Goal: Feedback & Contribution: Contribute content

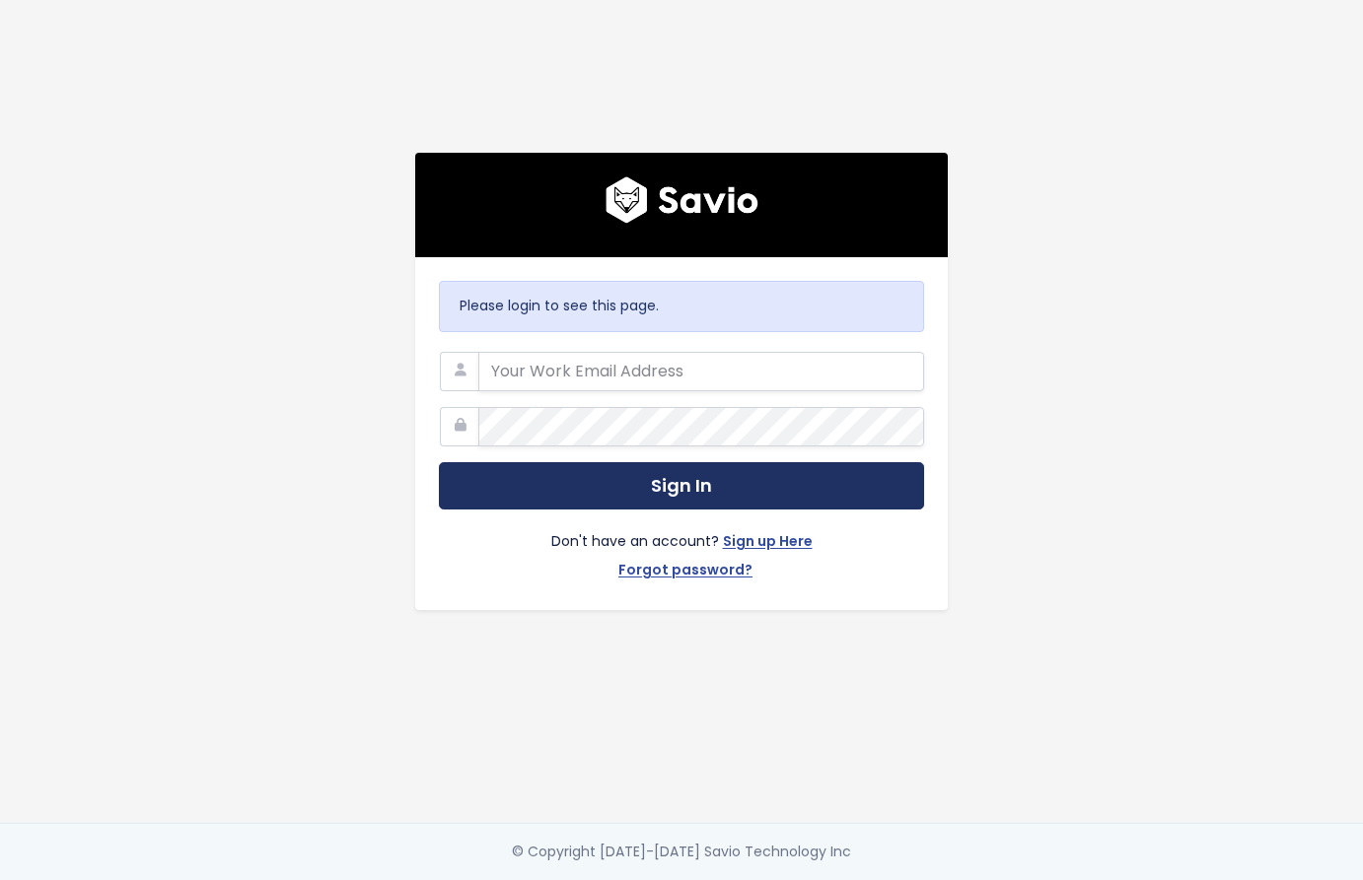
type input "santiago.hernandez@tai-software.com"
click at [538, 468] on button "Sign In" at bounding box center [681, 486] width 485 height 48
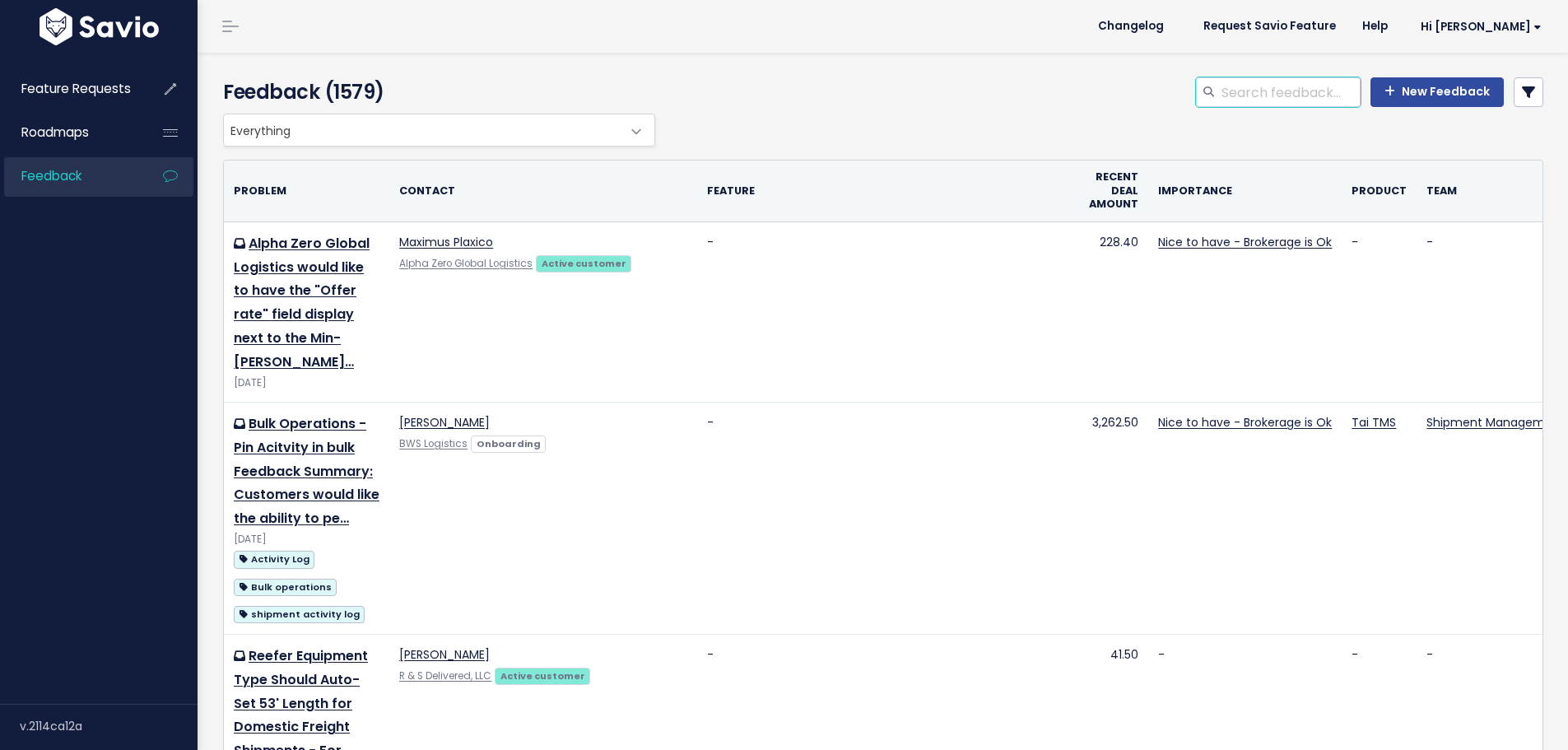
click at [1125, 84] on input "search" at bounding box center [1290, 92] width 141 height 29
click at [1125, 95] on link at bounding box center [1528, 92] width 29 height 29
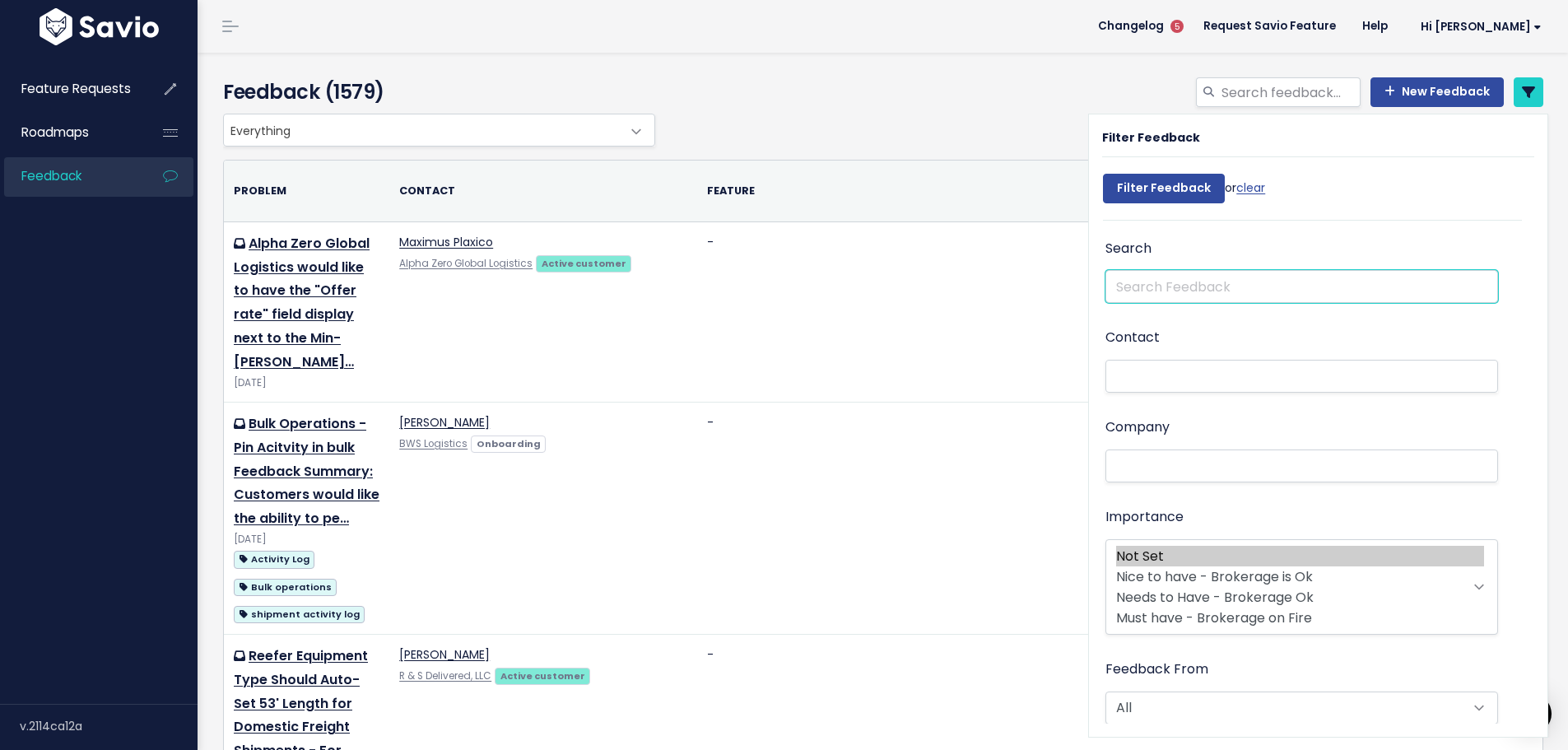
click at [1125, 274] on input "text" at bounding box center [1302, 286] width 392 height 33
click at [1125, 283] on input "[PERSON_NAME]" at bounding box center [1302, 286] width 392 height 33
type input "[PERSON_NAME]"
click at [1103, 174] on input "Filter Feedback" at bounding box center [1164, 188] width 122 height 29
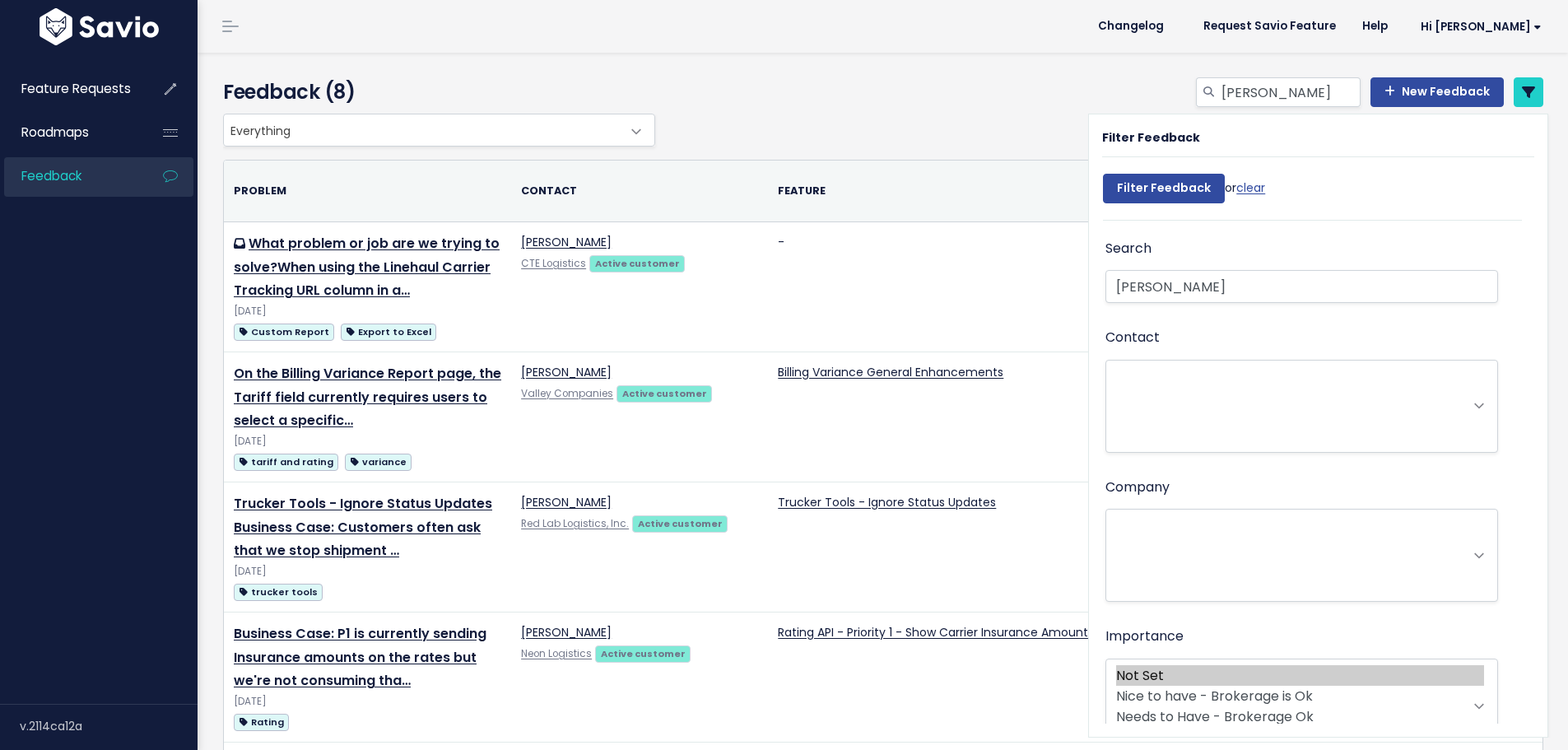
select select
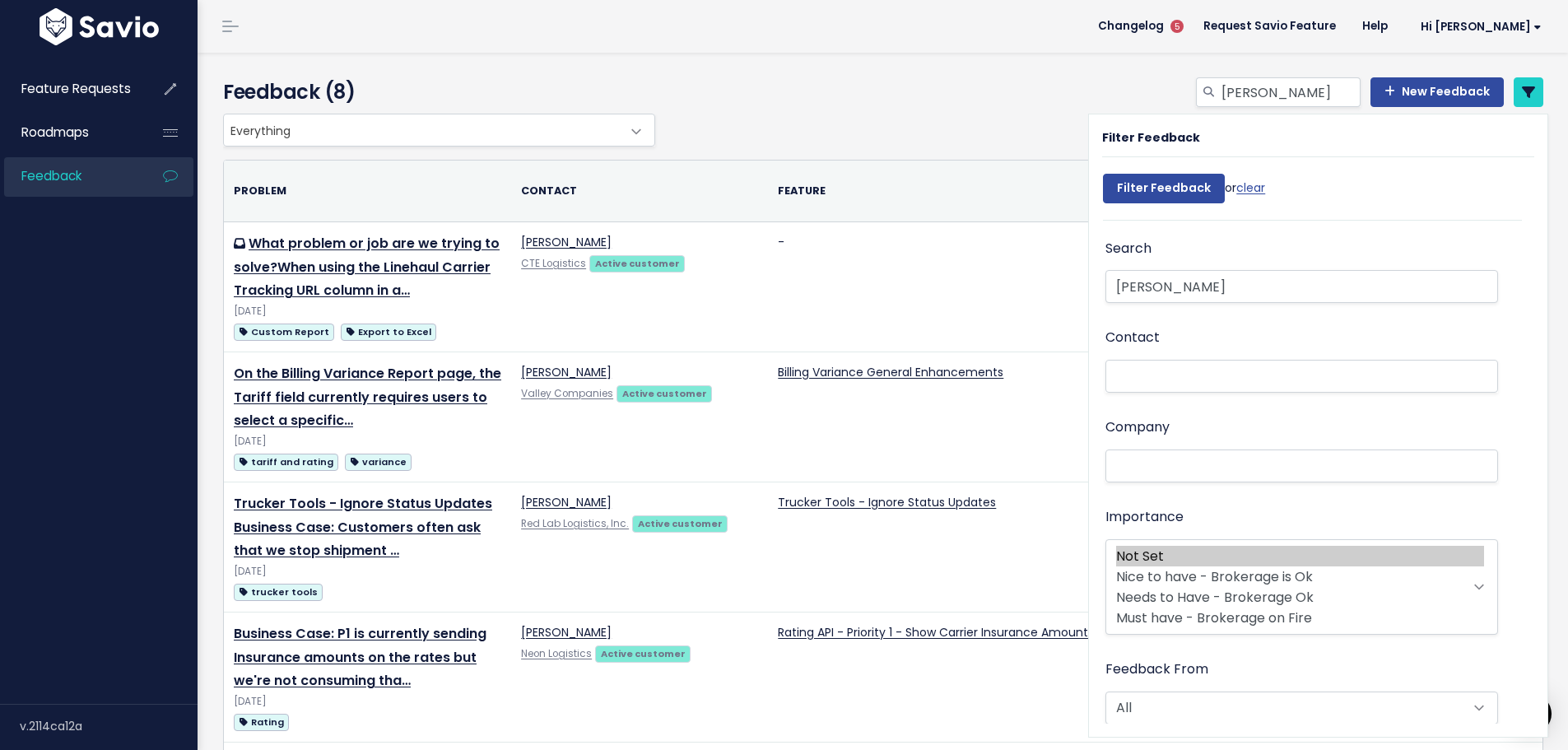
click at [941, 166] on th "Feature" at bounding box center [933, 190] width 330 height 61
click at [1009, 106] on div "estes New Feedback" at bounding box center [1108, 95] width 898 height 36
click at [984, 33] on header "Changelog 5 Request Savio Feature Help Hi Santiago My Settings Logout" at bounding box center [883, 26] width 1371 height 53
click at [1399, 84] on link "New Feedback" at bounding box center [1438, 92] width 134 height 29
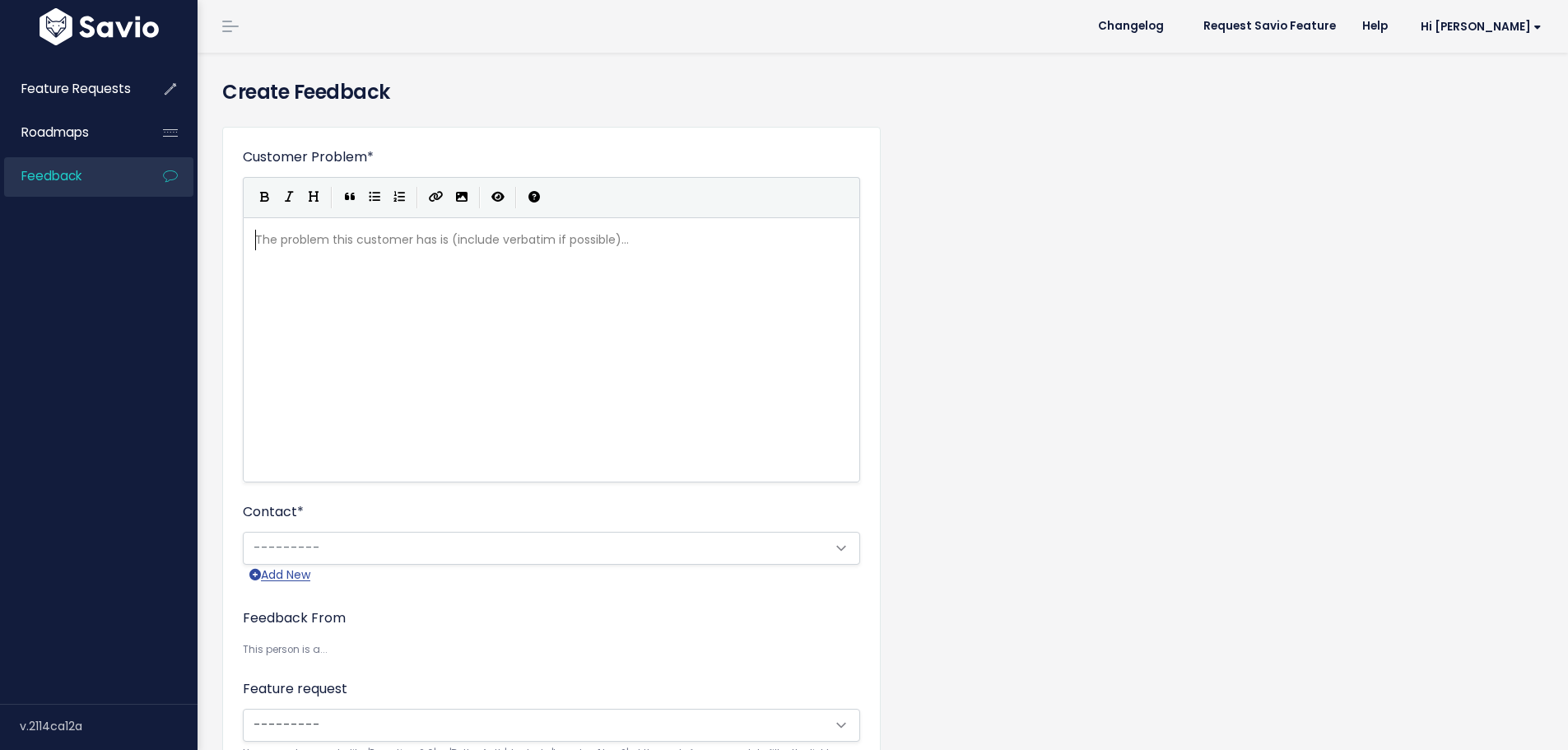
scroll to position [2, 0]
click at [321, 244] on pre "​" at bounding box center [558, 240] width 612 height 21
click at [427, 617] on span "---------" at bounding box center [535, 629] width 583 height 33
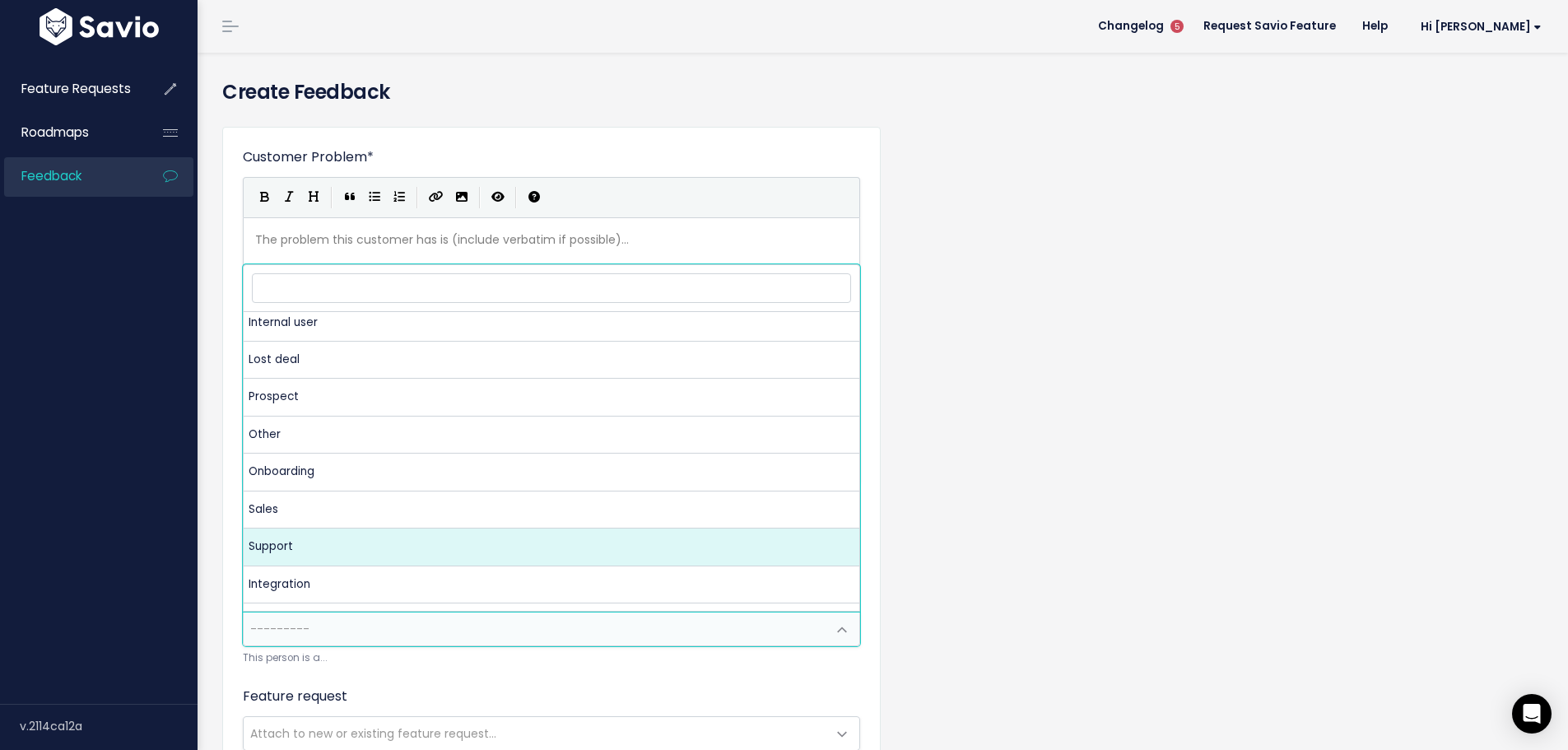
scroll to position [112, 0]
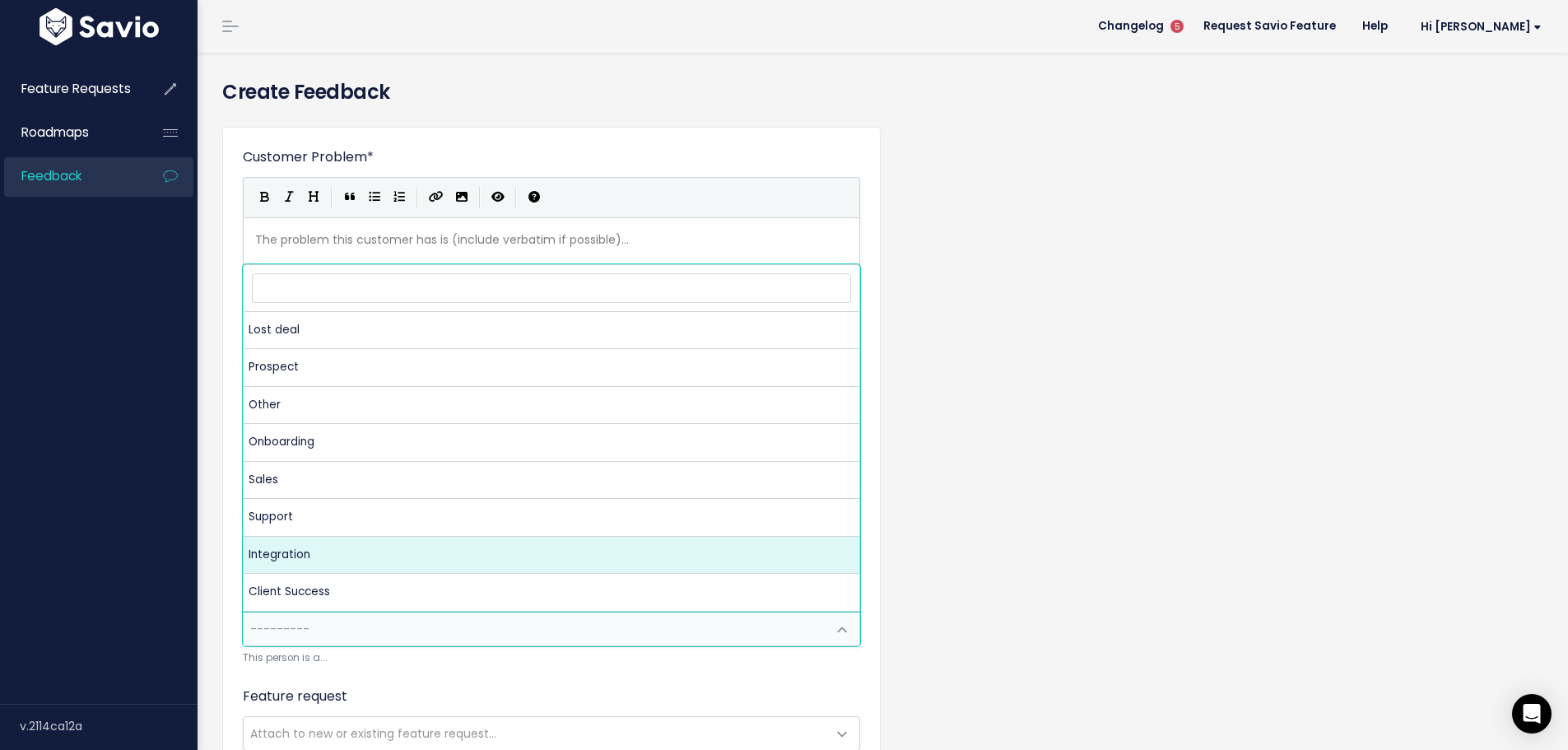
select select "INTEGRATIONS"
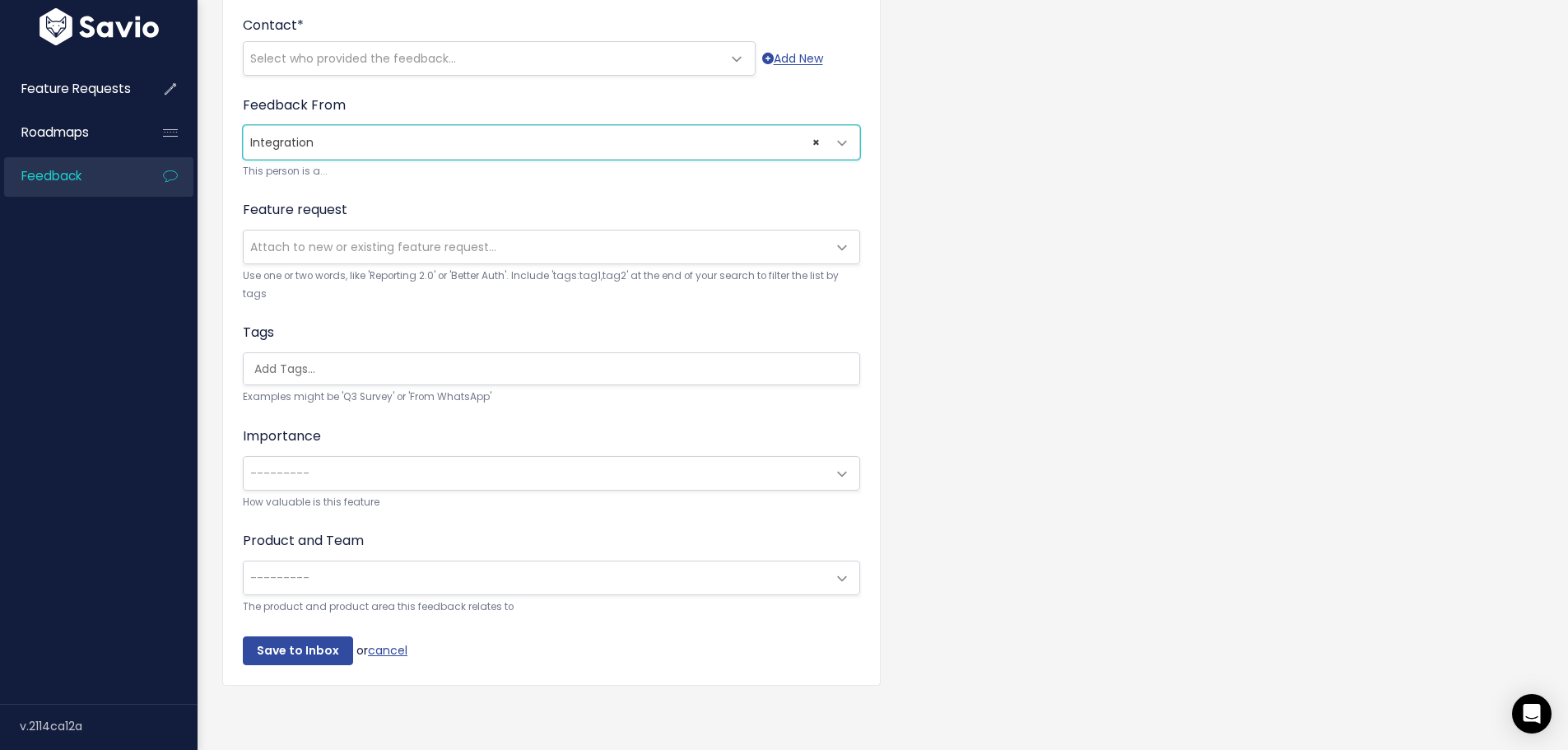
scroll to position [494, 0]
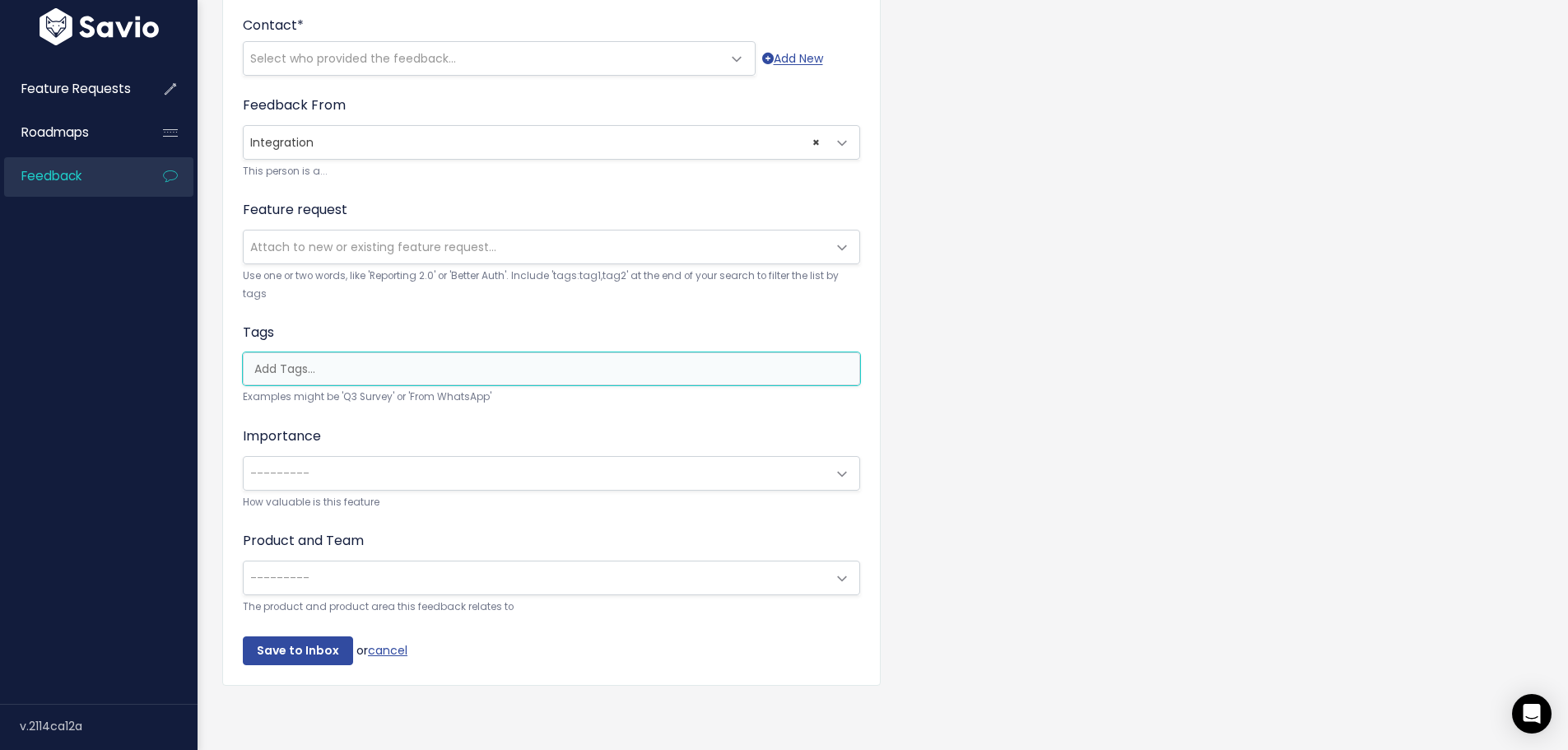
click at [338, 361] on input "search" at bounding box center [555, 369] width 615 height 18
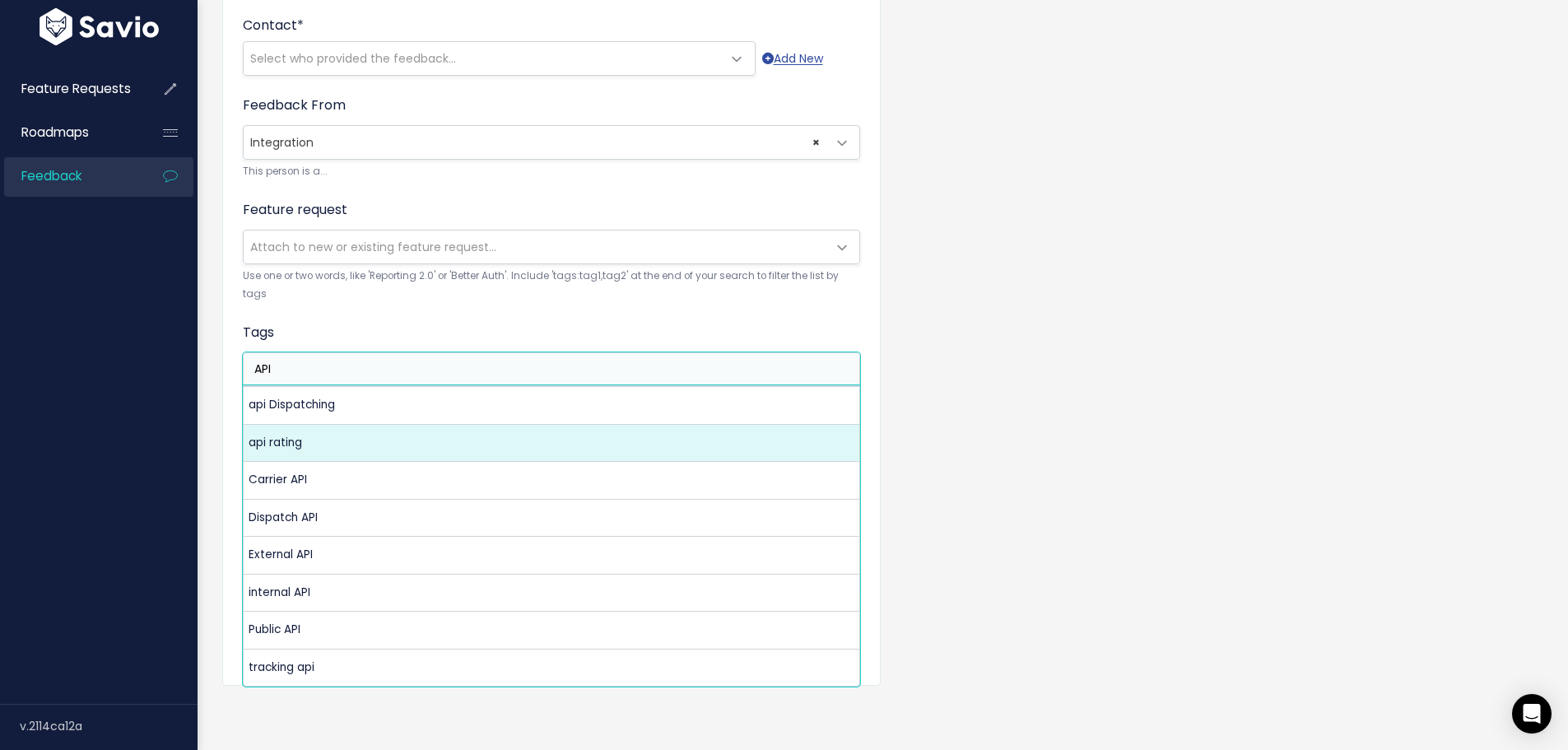
type input "API"
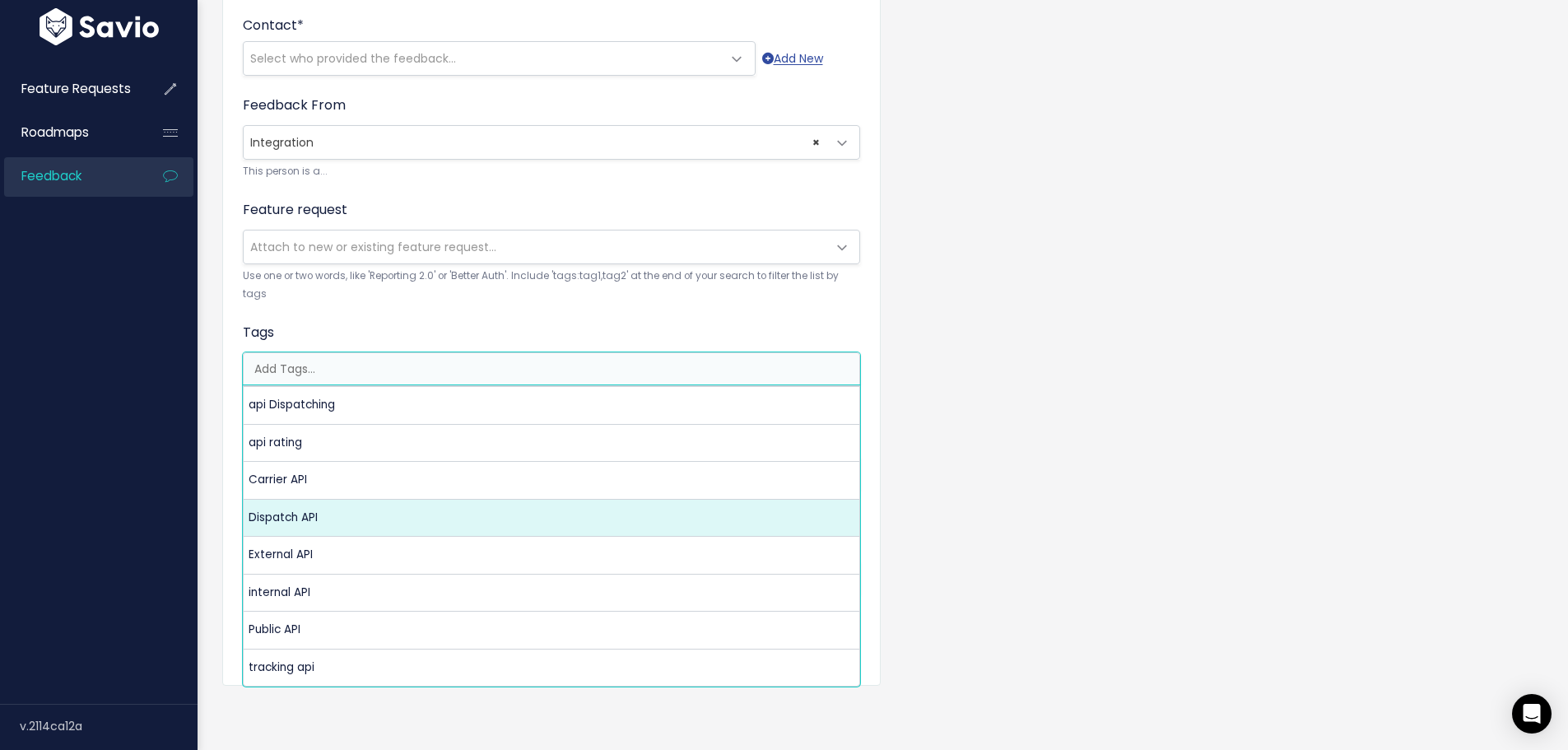
select select "6896"
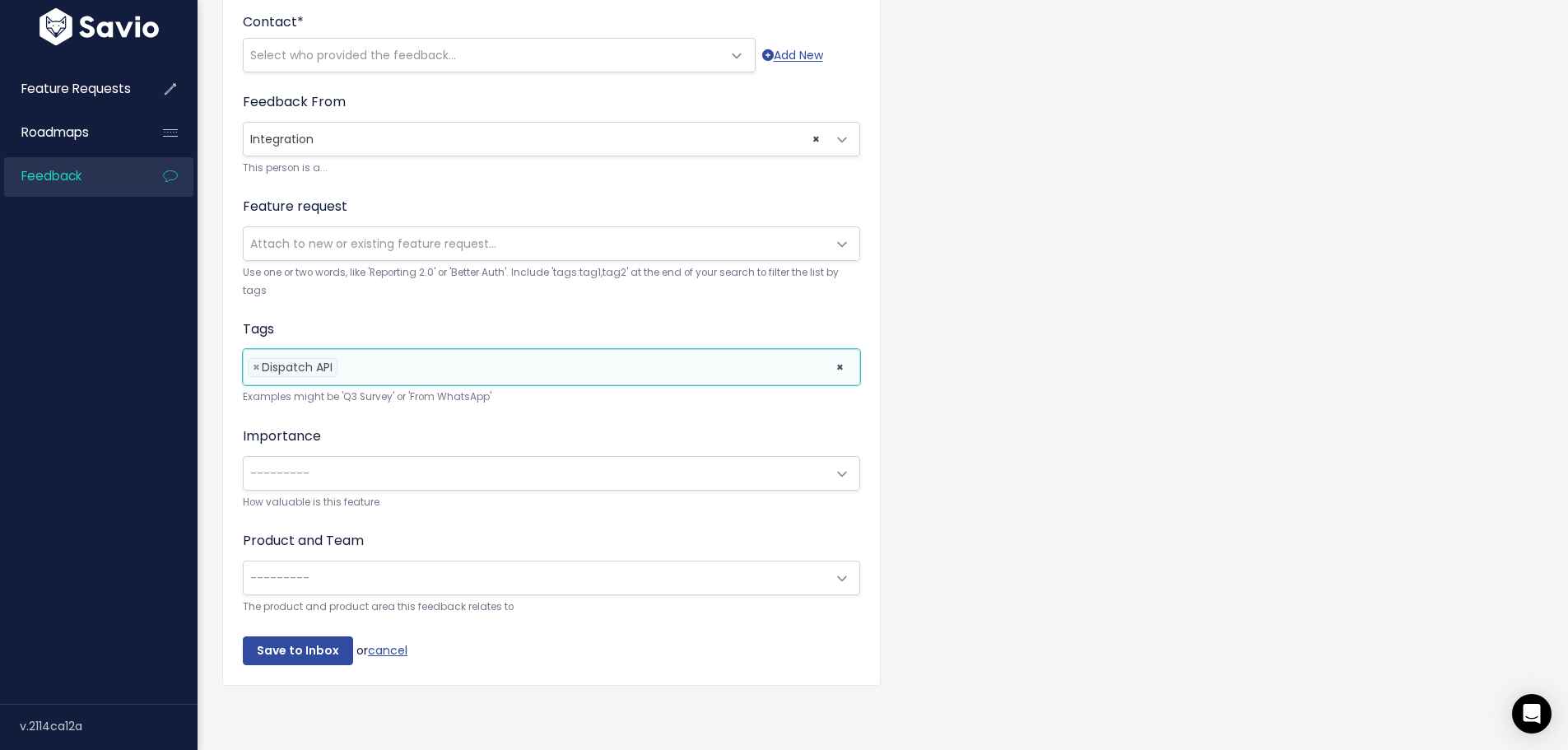
click at [524, 465] on span "---------" at bounding box center [535, 473] width 583 height 33
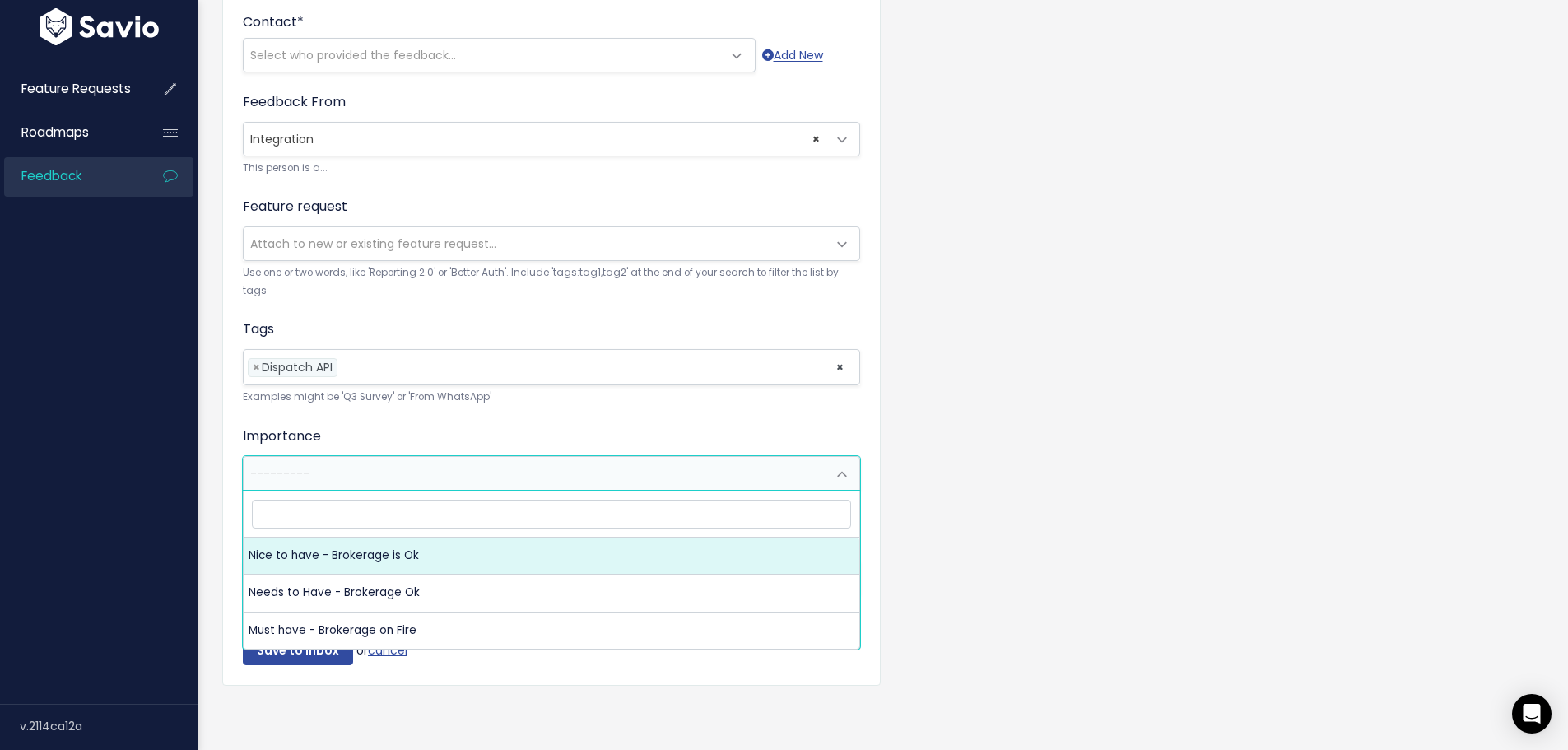
select select "NICE_TO_HAVE"
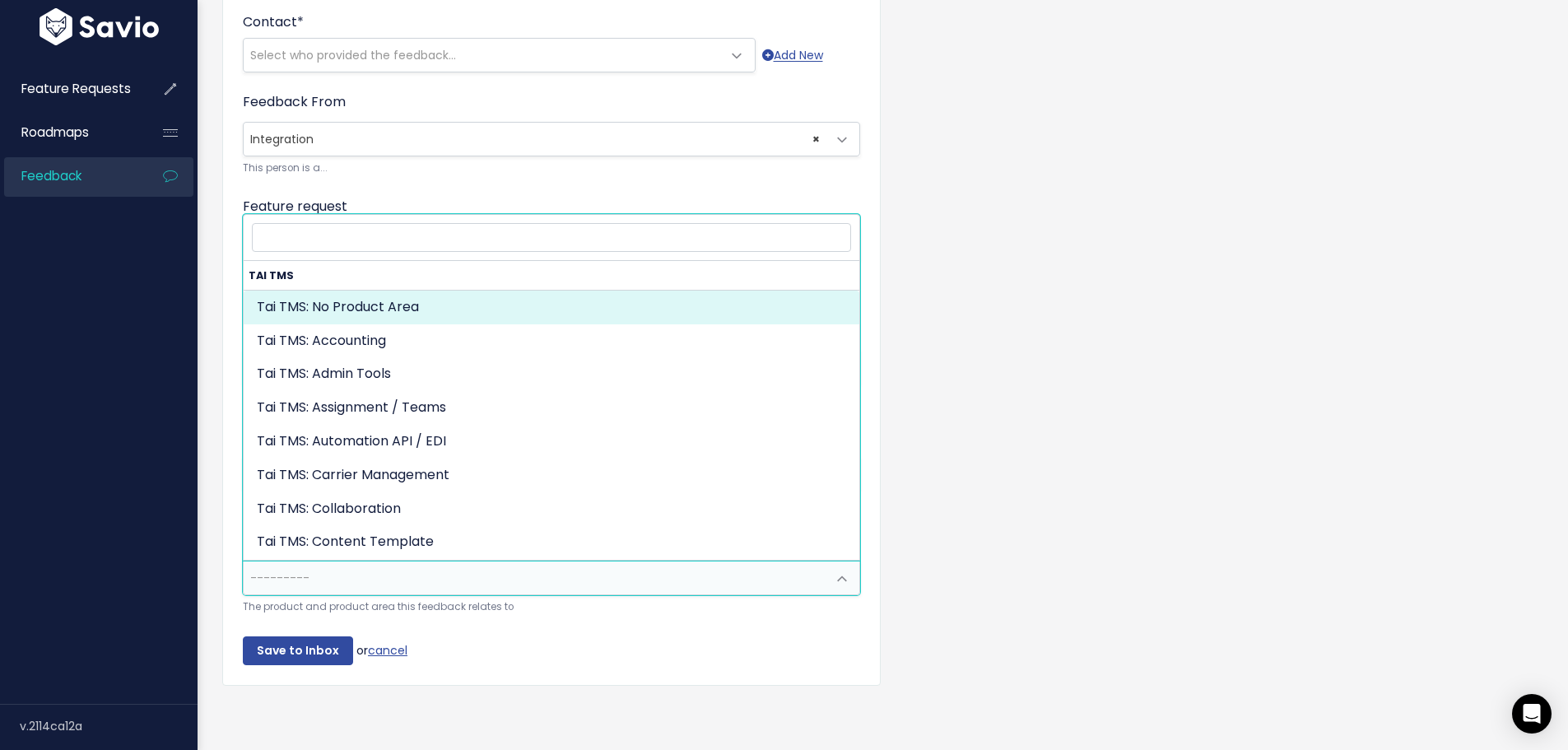
click at [363, 572] on span "---------" at bounding box center [535, 577] width 583 height 33
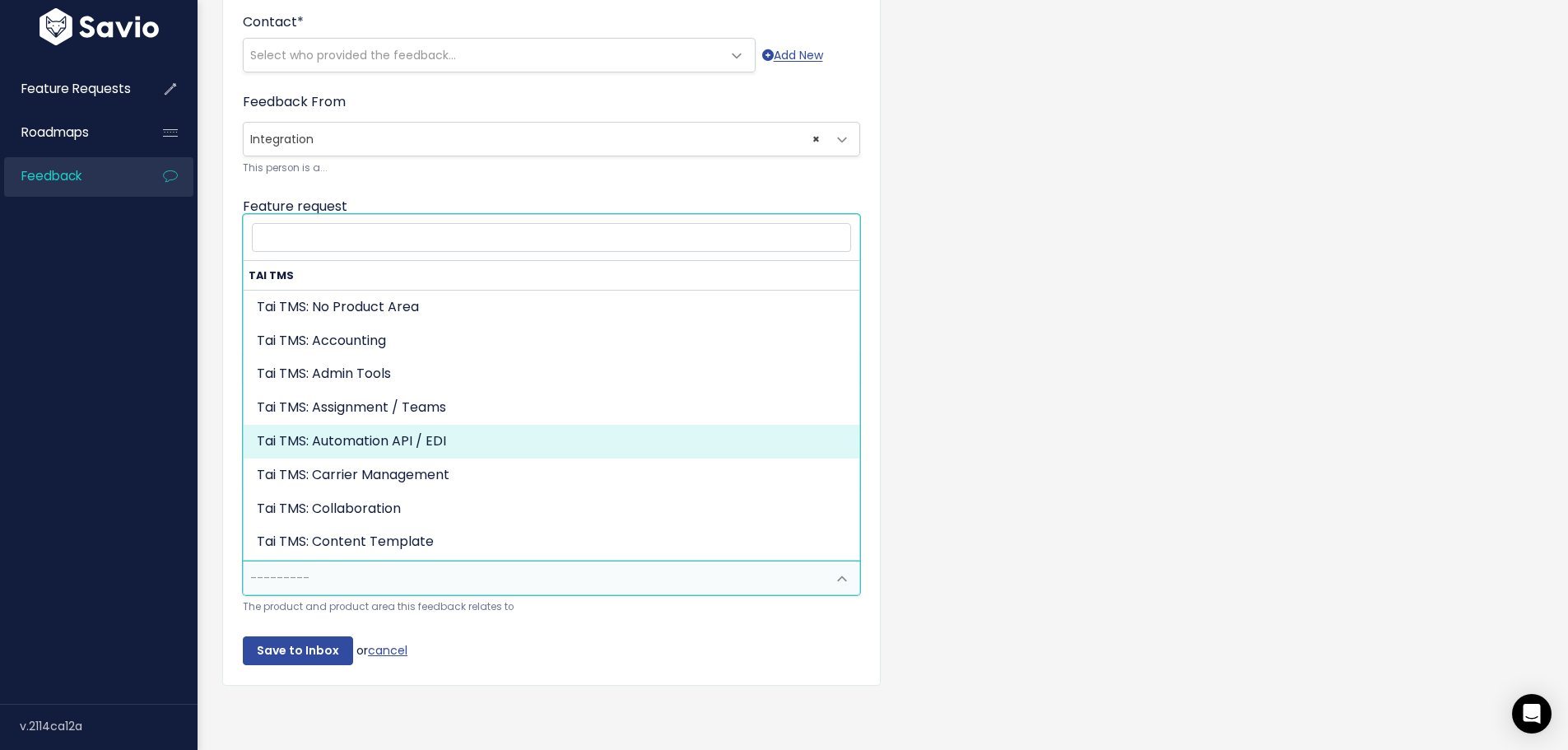
scroll to position [83, 0]
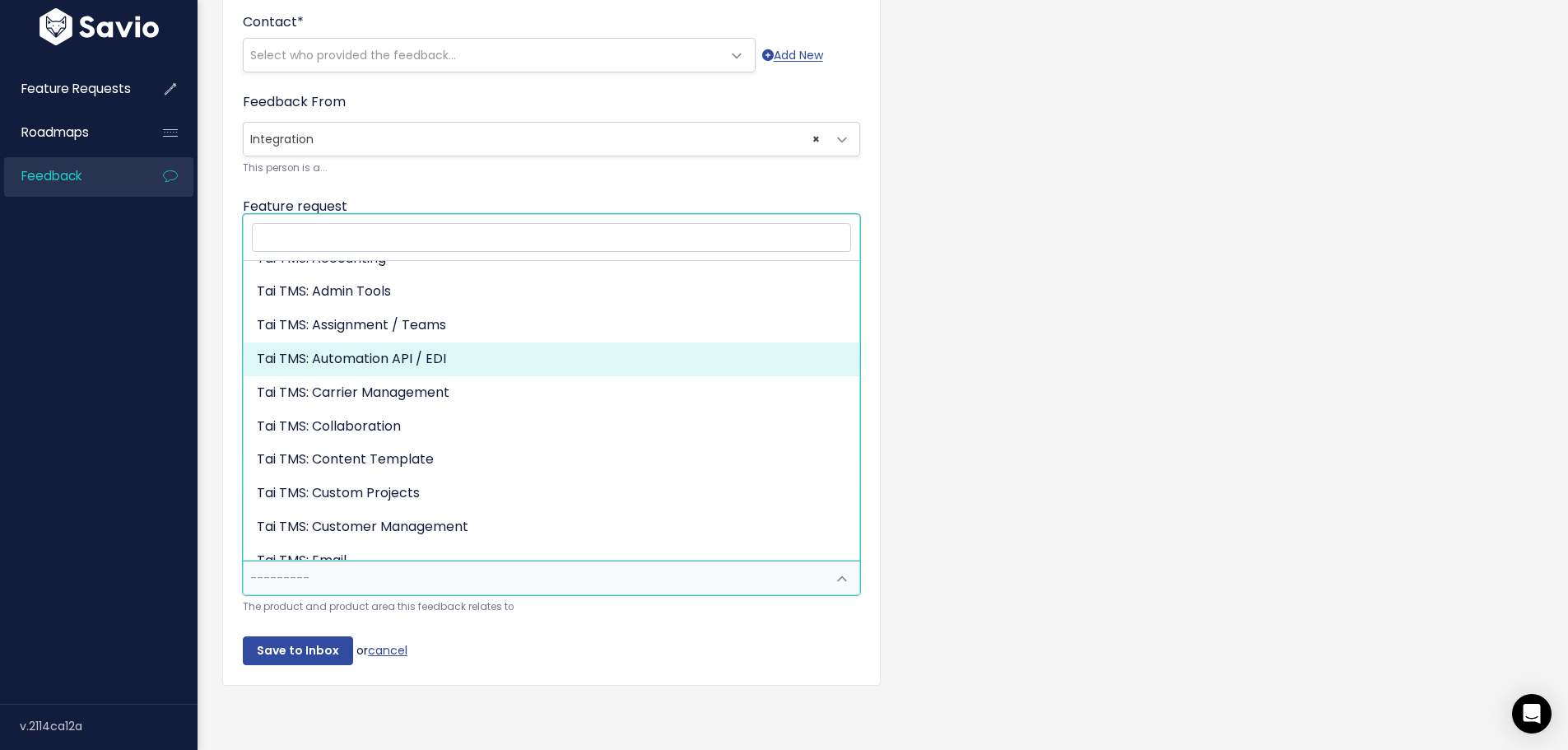
select select "MAIN:AUTOMATION_API_EDI"
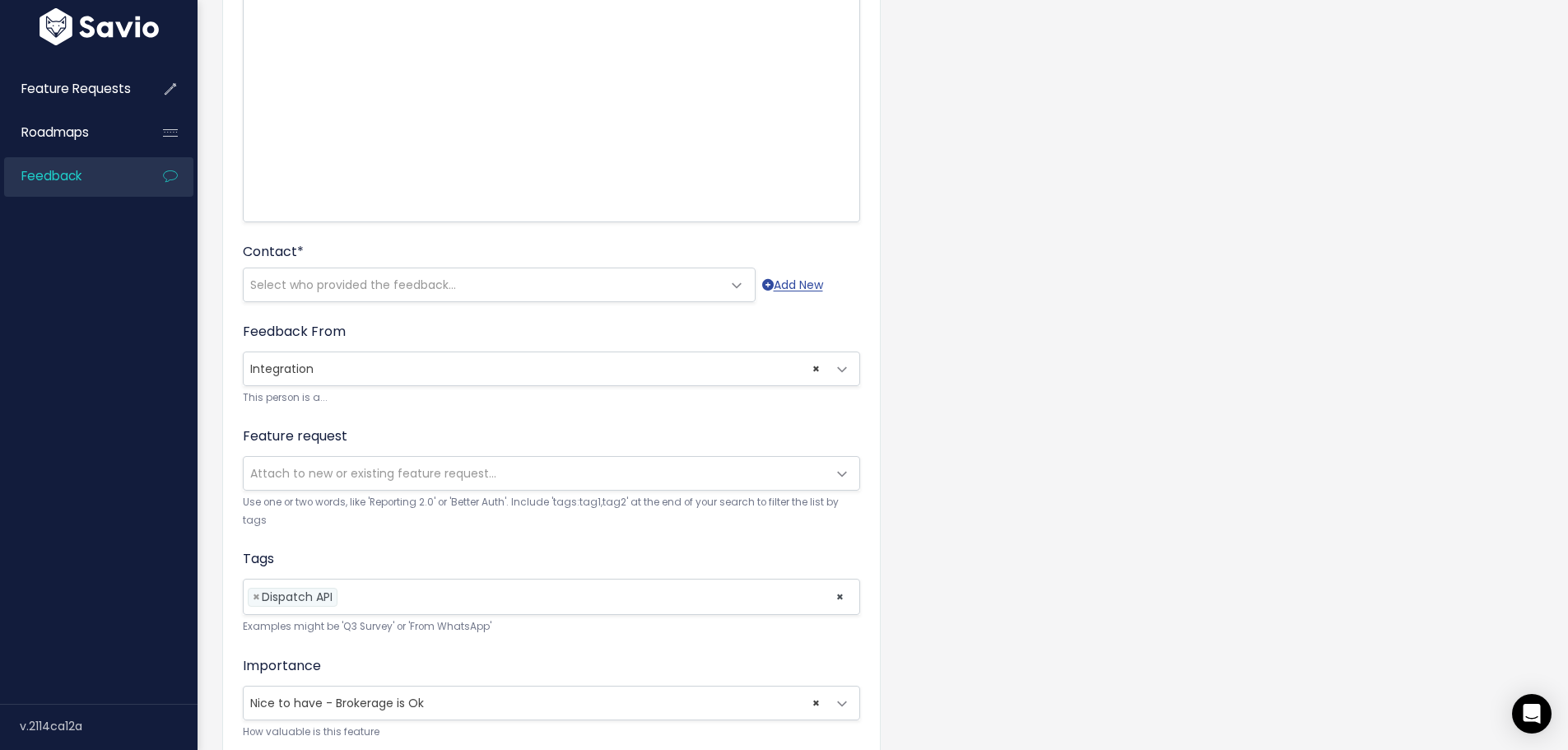
scroll to position [165, 0]
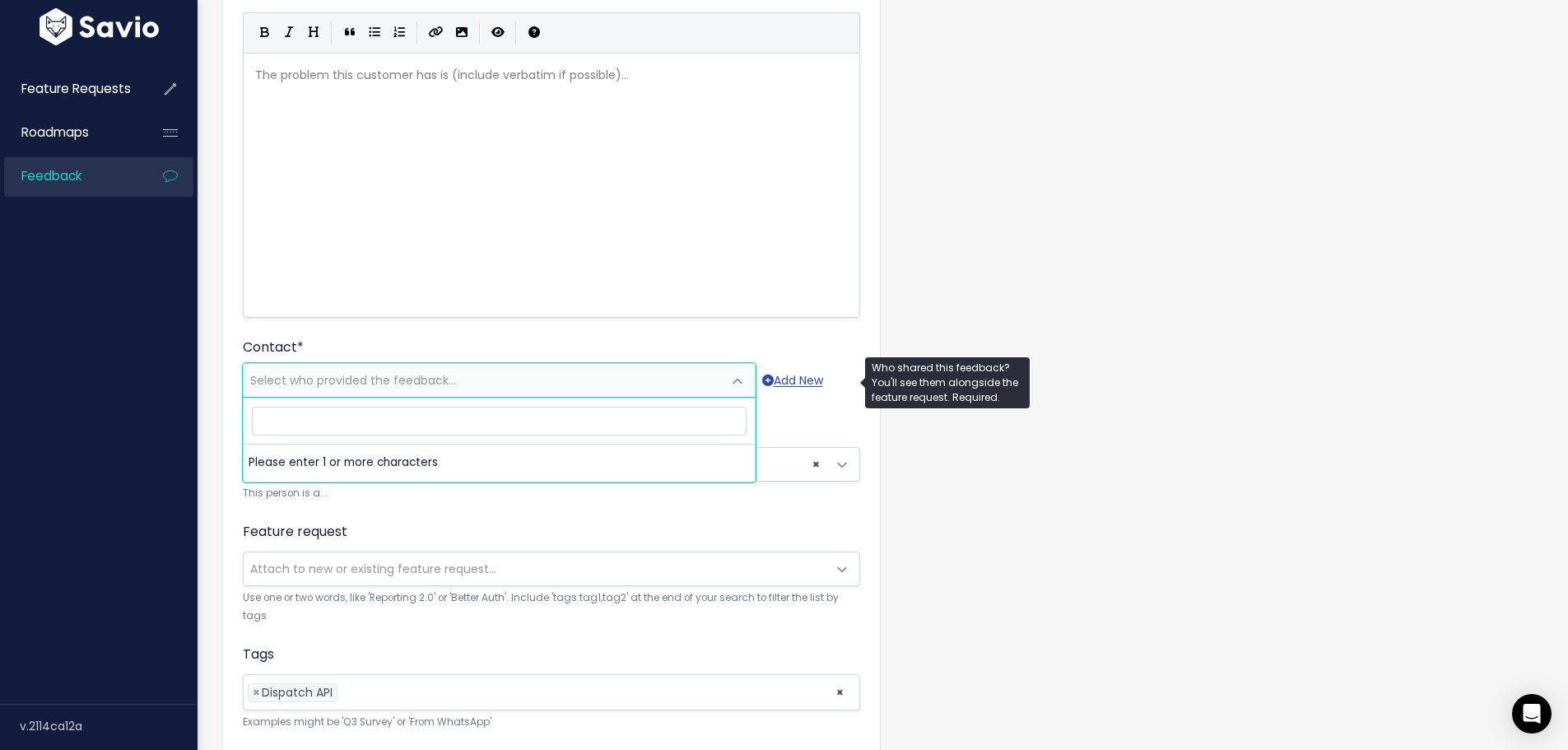
click at [604, 368] on span "Select who provided the feedback..." at bounding box center [483, 380] width 478 height 33
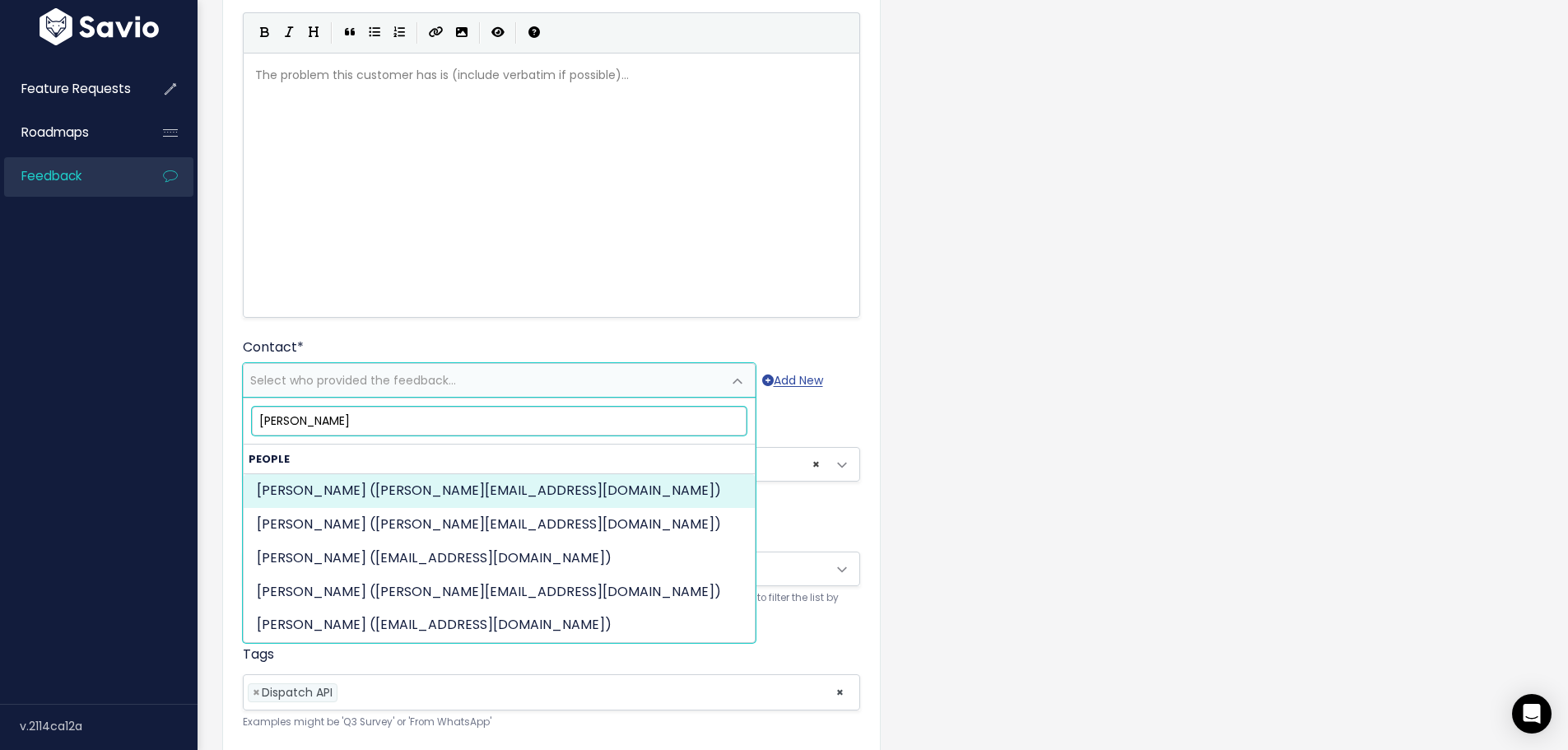
type input "shaun mason"
select select "ACTIVE"
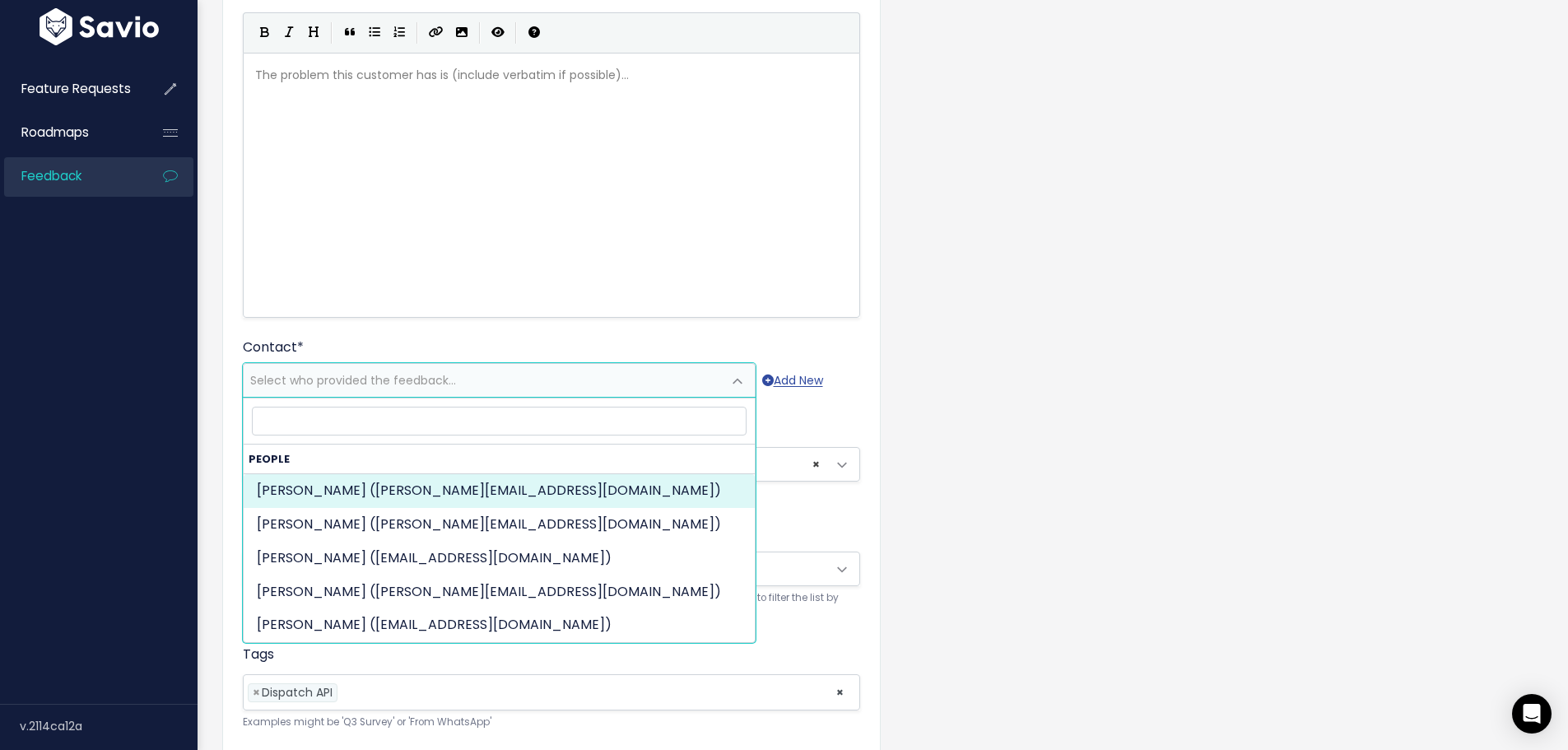
select select "92039533"
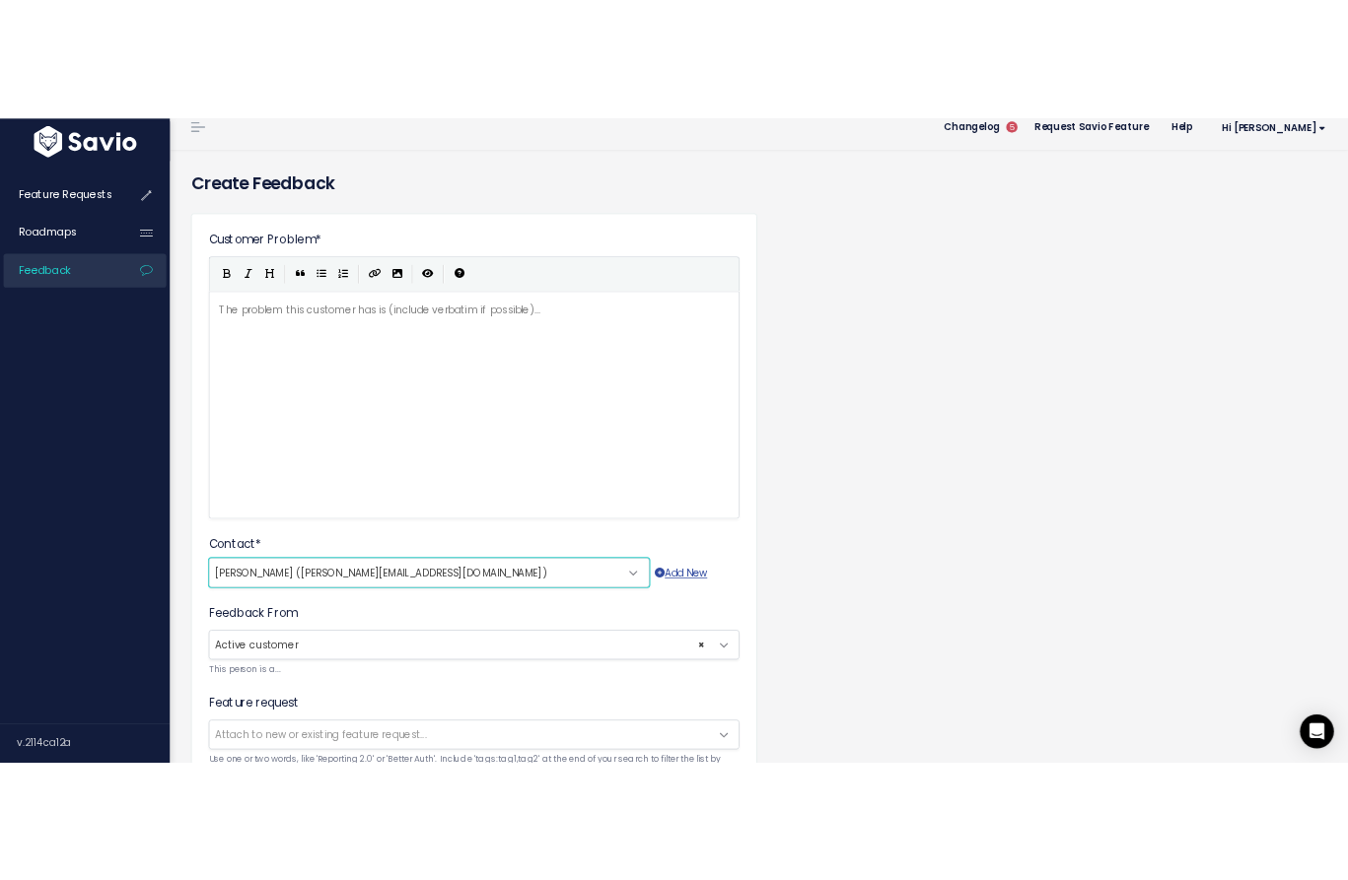
scroll to position [0, 0]
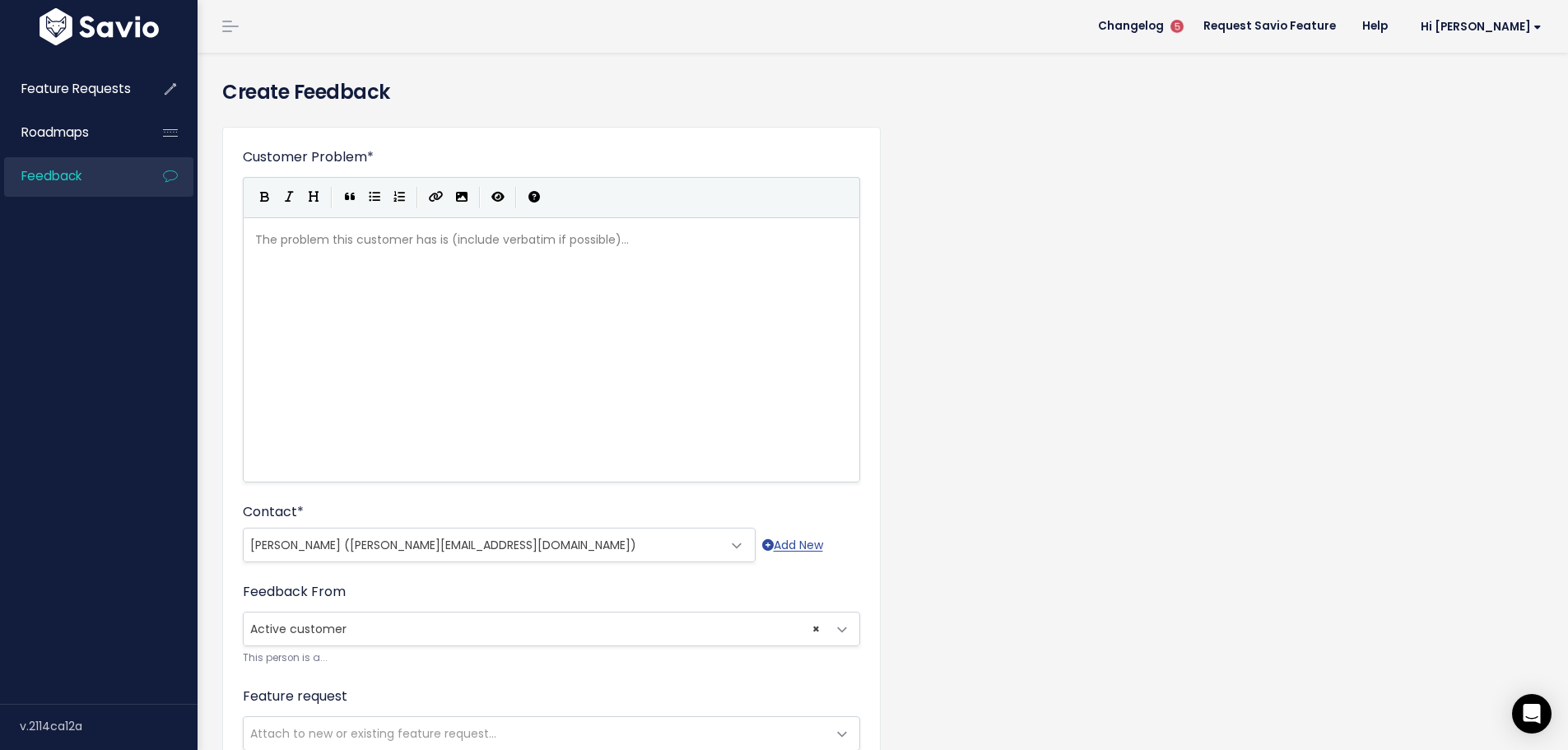
click at [470, 261] on div "The problem this customer has is (include verbatim if possible)... xxxxxxxxxx ​" at bounding box center [572, 370] width 640 height 288
click at [567, 311] on div "xxxxxxxxxx Estes offer a pickup visibility API that can provide drivers name, e…" at bounding box center [572, 370] width 640 height 288
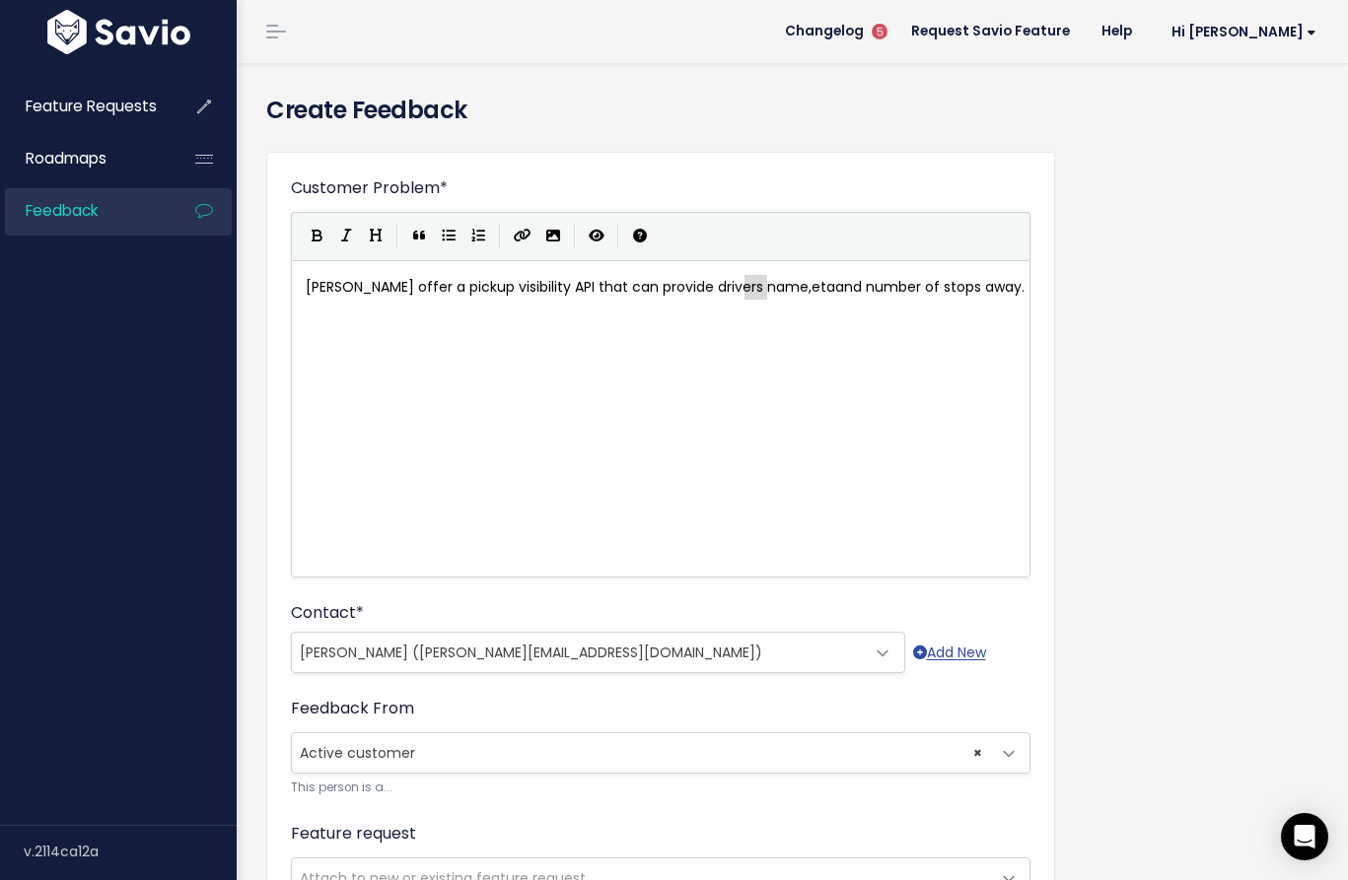
drag, startPoint x: 769, startPoint y: 280, endPoint x: 745, endPoint y: 282, distance: 23.7
type textarea "ETS"
type textarea "A"
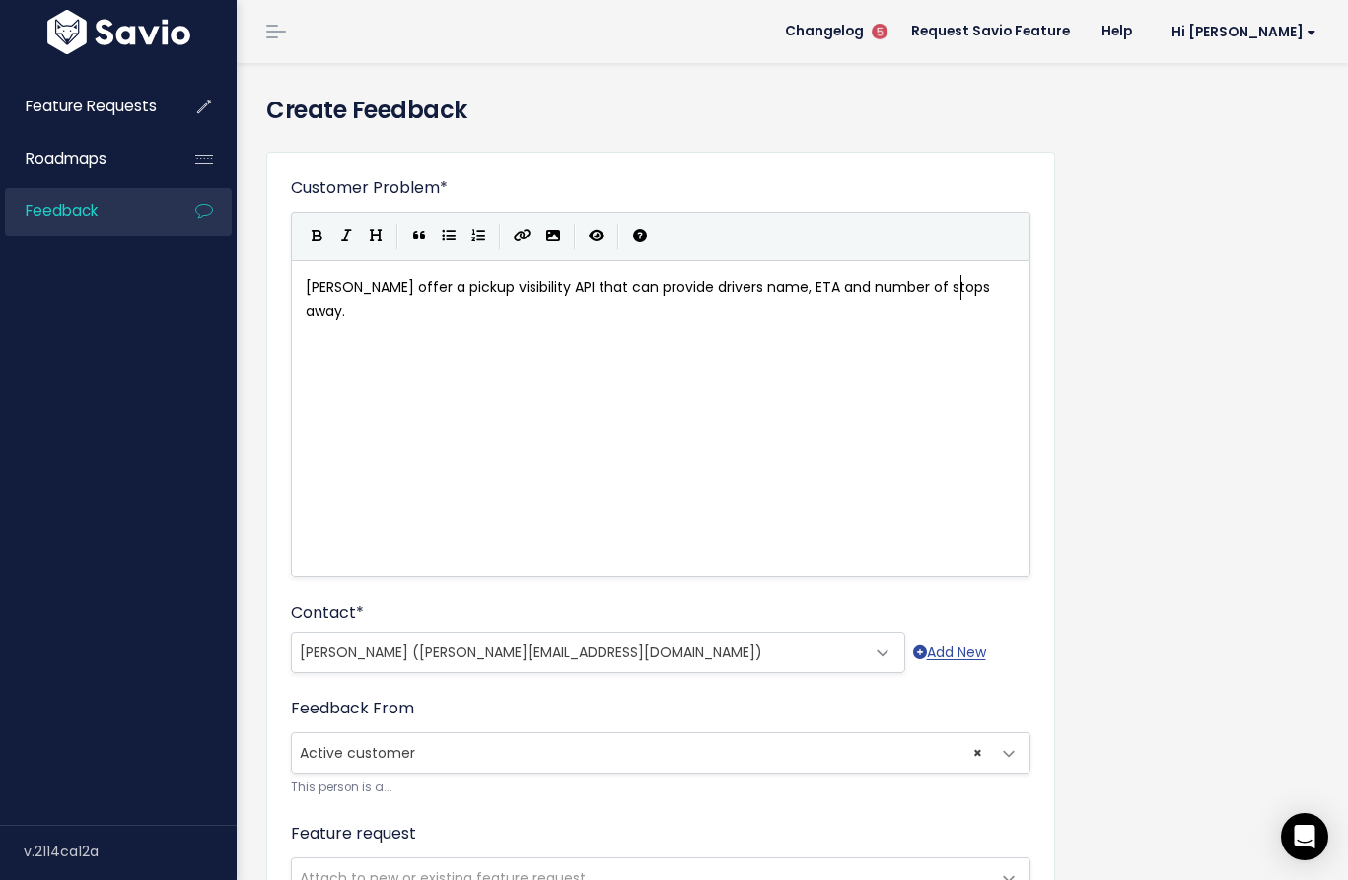
click at [700, 359] on div "xxxxxxxxxx Estes offer a pickup visibility API that can provide drivers name, E…" at bounding box center [685, 443] width 767 height 345
click at [974, 295] on pre "Estes offer a pickup visibility API that can provide drivers name, ETA and numb…" at bounding box center [668, 299] width 733 height 49
type textarea "API DO"
type textarea "do"
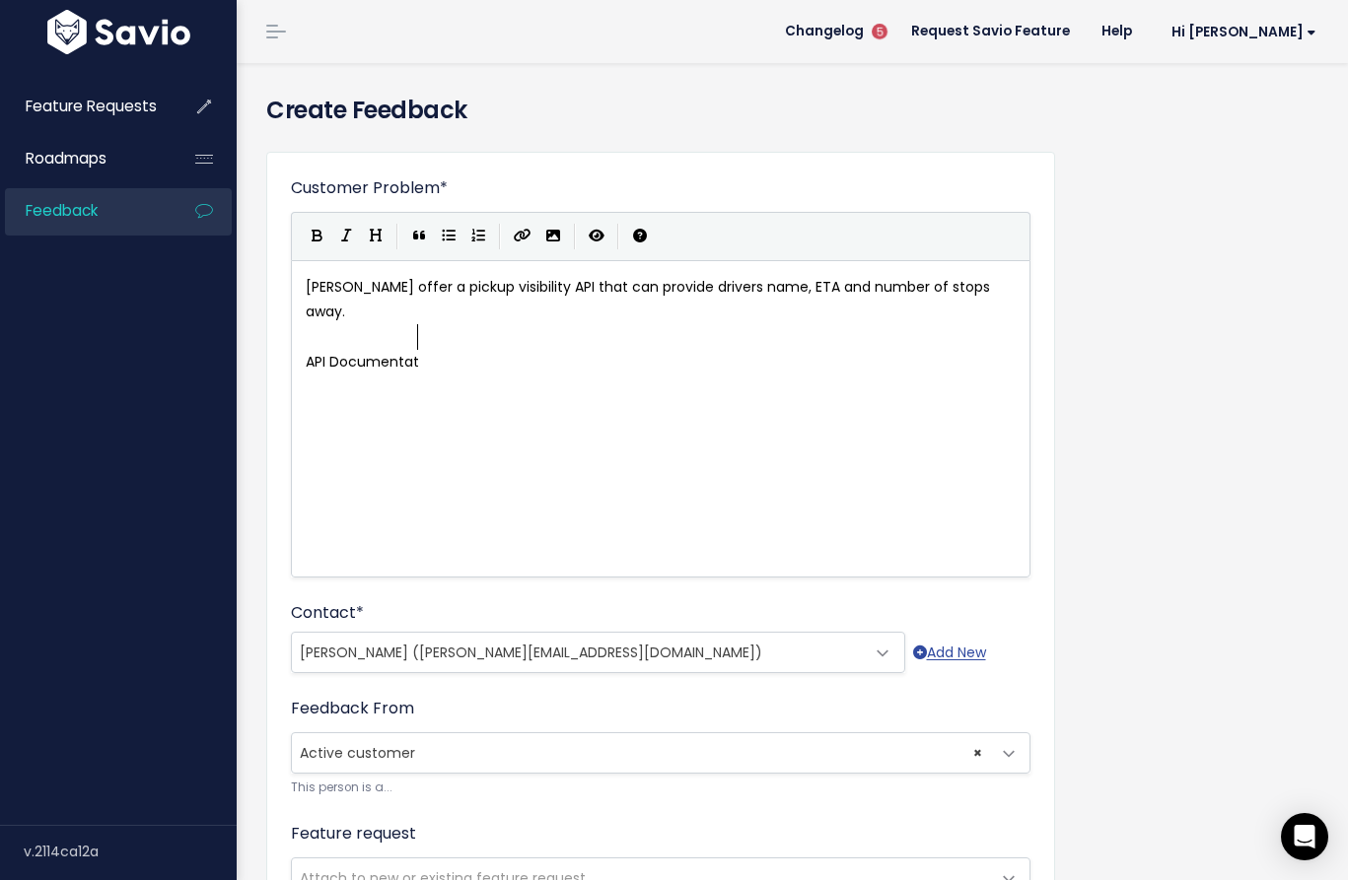
type textarea "ocumentation"
type textarea "tation"
drag, startPoint x: 449, startPoint y: 349, endPoint x: 300, endPoint y: 343, distance: 149.0
type textarea "API Documentation"
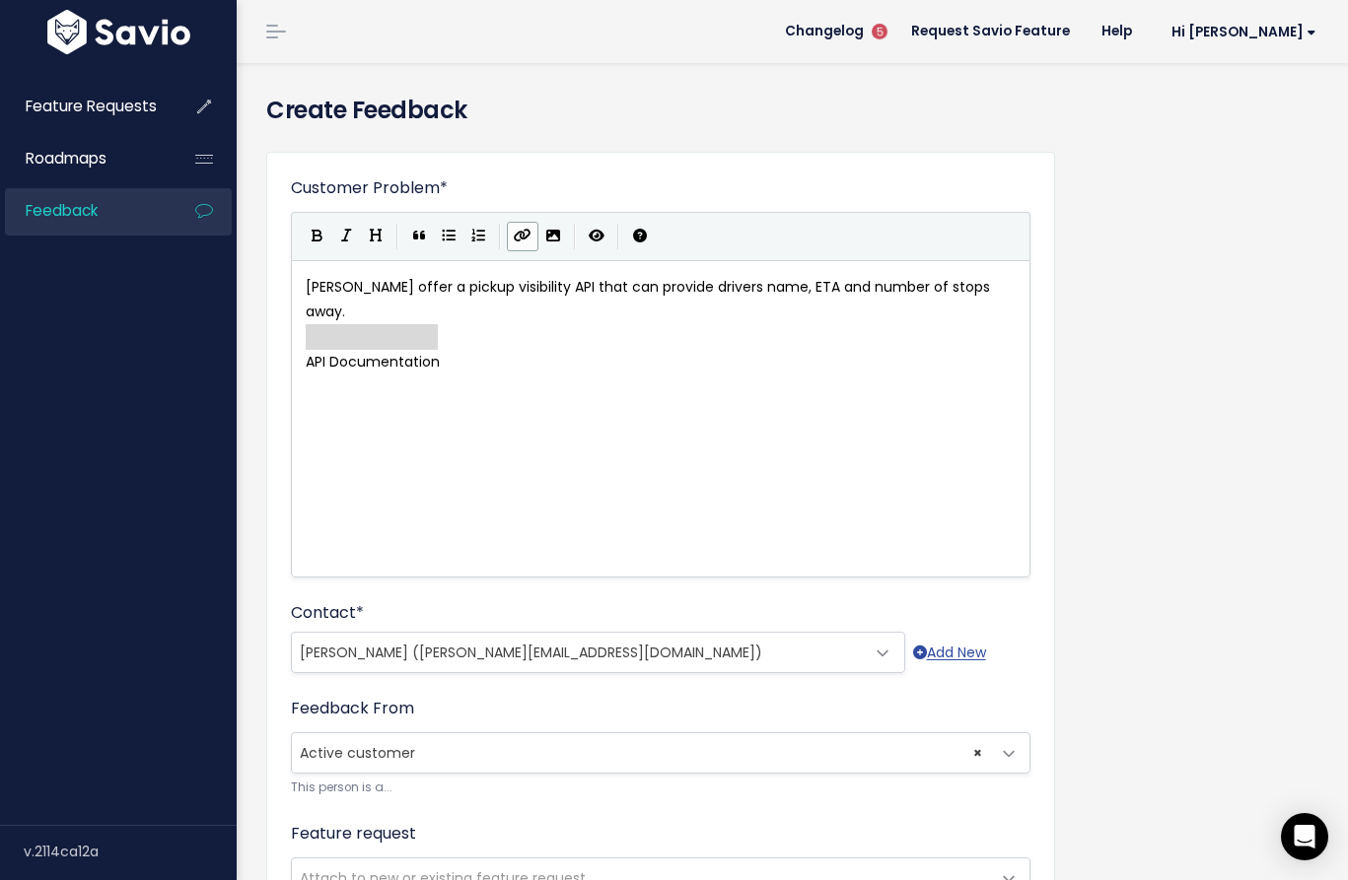
click at [512, 234] on button "Create Link" at bounding box center [523, 237] width 32 height 30
paste textarea
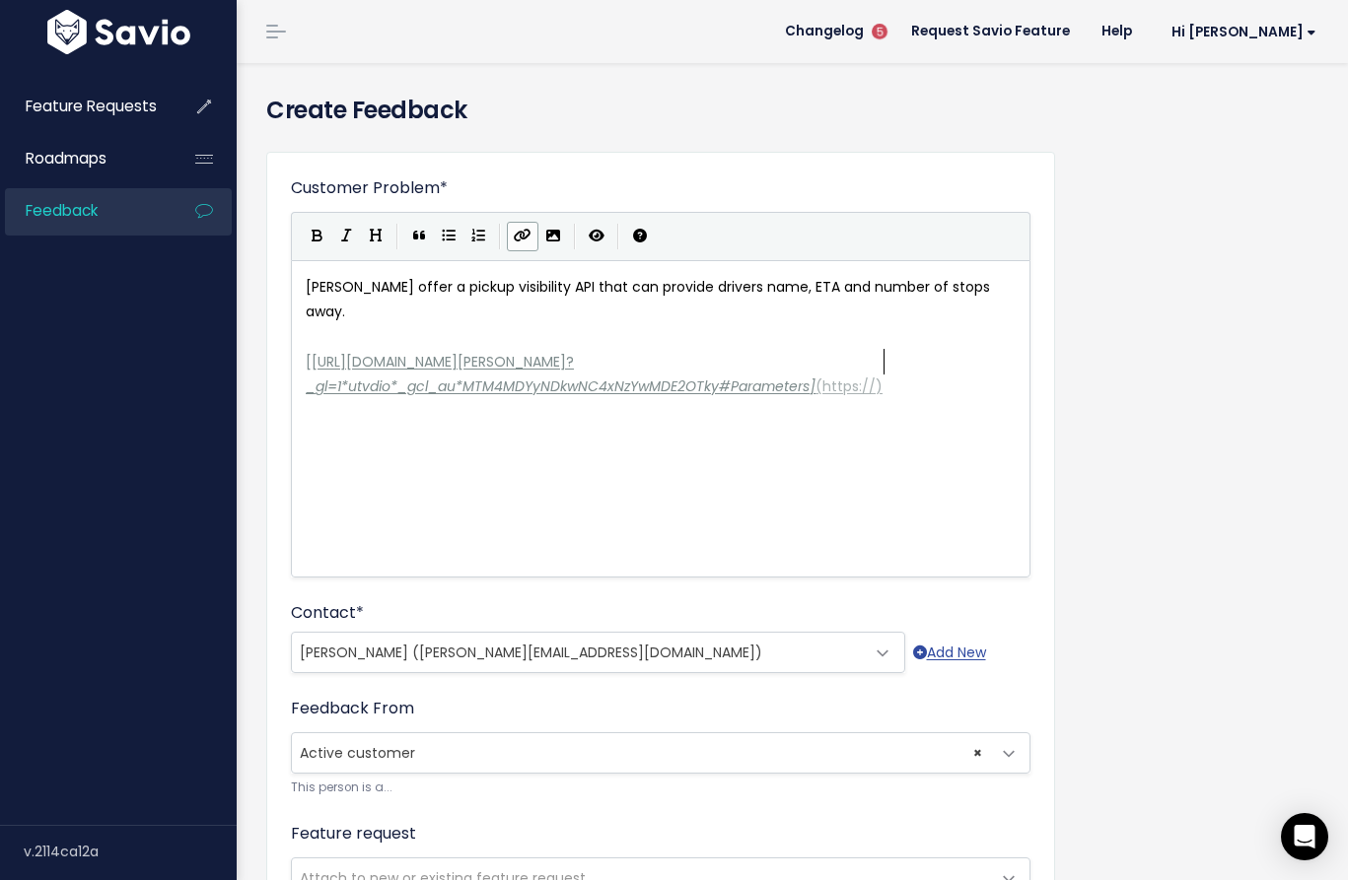
click at [531, 426] on div "xxxxxxxxxx Estes offer a pickup visibility API that can provide drivers name, E…" at bounding box center [685, 443] width 767 height 345
click at [748, 452] on div "xxxxxxxxxx Estes offer a pickup visibility API that can provide drivers name, E…" at bounding box center [685, 443] width 767 height 345
click at [940, 397] on div "xxxxxxxxxx Estes offer a pickup visibility API that can provide drivers name, E…" at bounding box center [685, 443] width 767 height 345
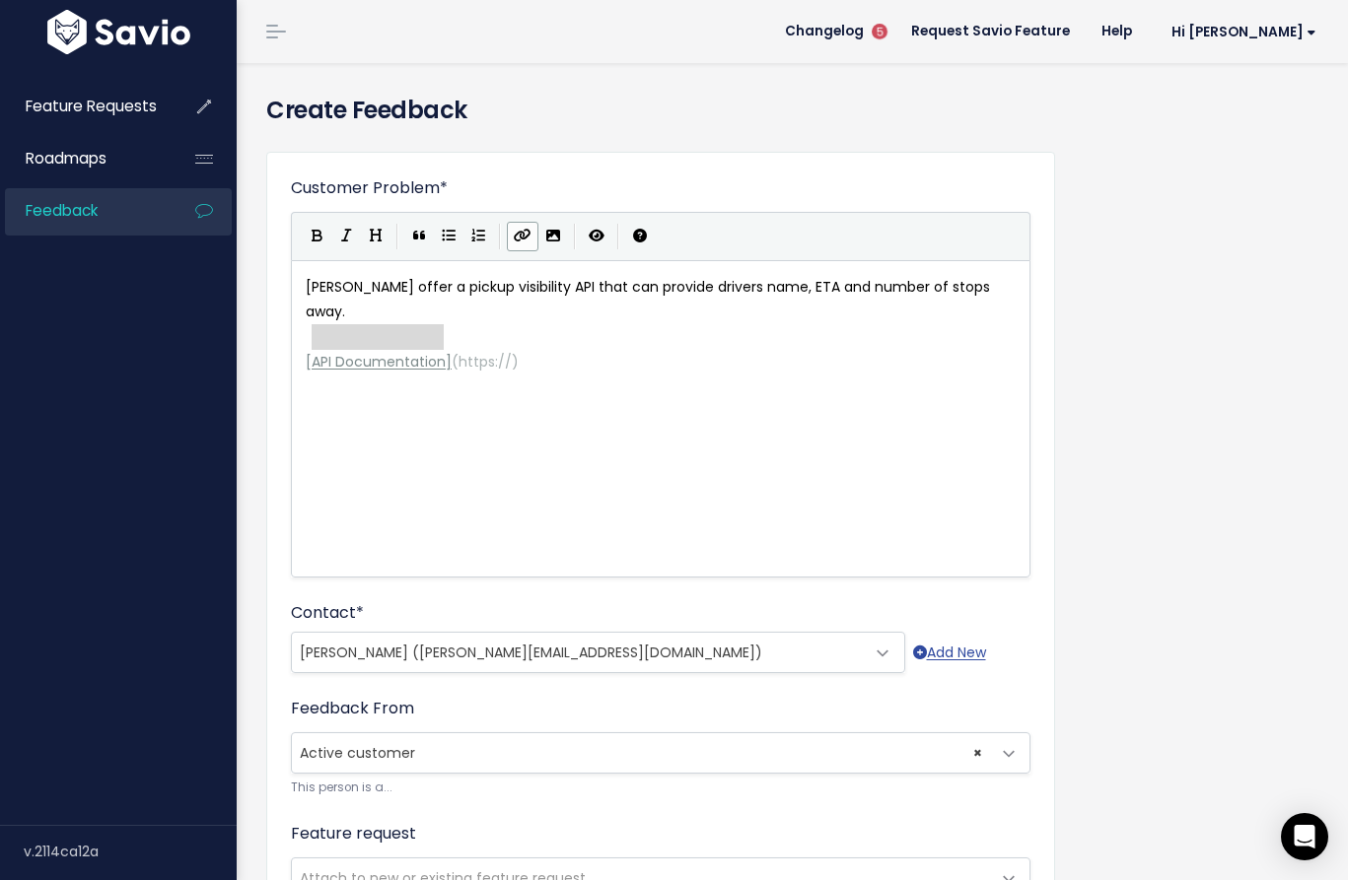
click at [525, 239] on icon "Create Link" at bounding box center [523, 236] width 18 height 14
type textarea "[API Documentatio"
type textarea "[API Documentation"
drag, startPoint x: 455, startPoint y: 333, endPoint x: 288, endPoint y: 332, distance: 166.6
drag, startPoint x: 437, startPoint y: 336, endPoint x: 305, endPoint y: 339, distance: 132.1
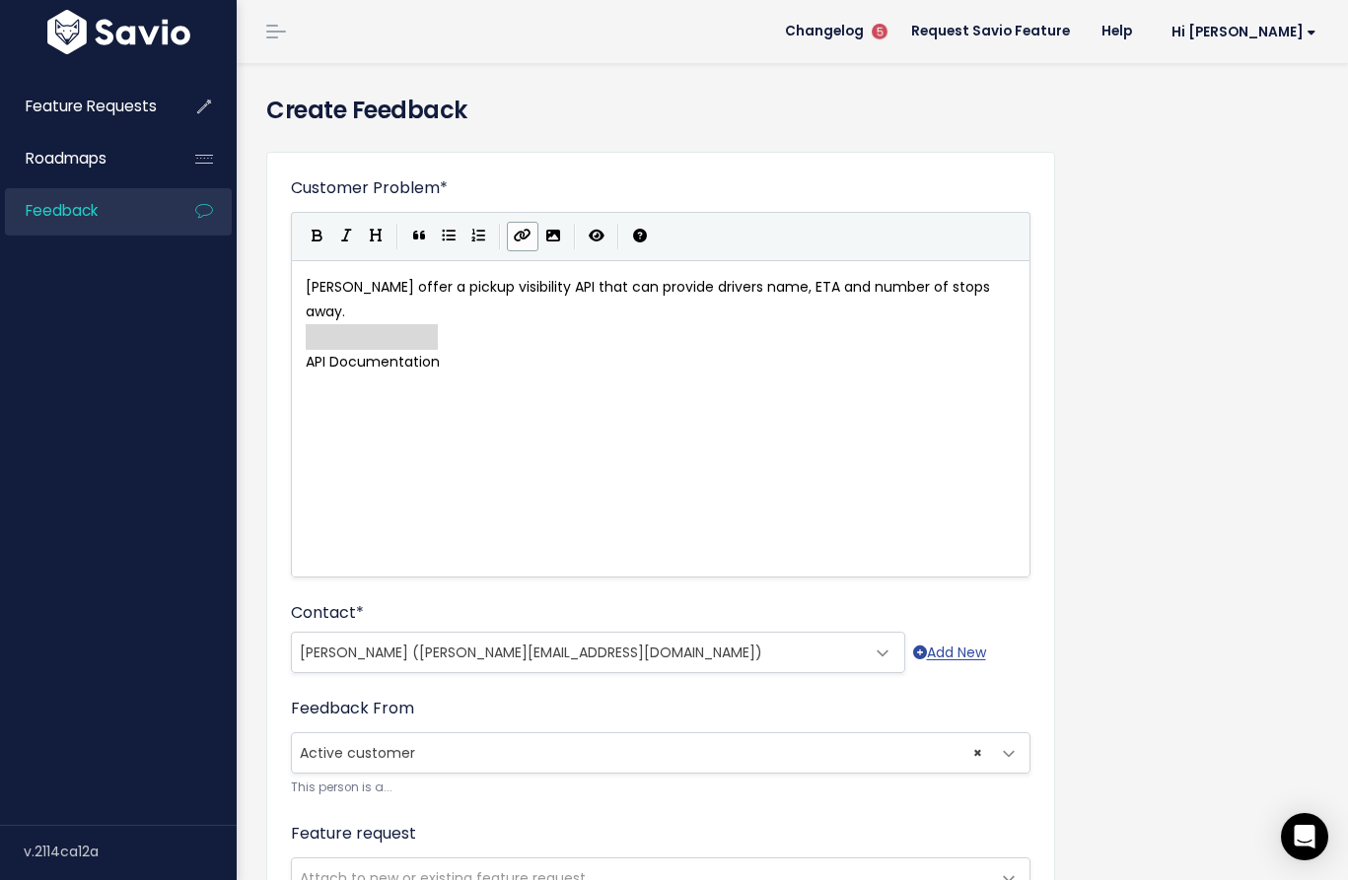
drag, startPoint x: 389, startPoint y: 349, endPoint x: 532, endPoint y: 226, distance: 188.7
click at [532, 226] on button "Create Link" at bounding box center [523, 237] width 32 height 30
type textarea "API Documentation"
click at [507, 352] on span "https://https://developer.estes-express.com/?_gl=1*utvdio*_gcl_au*MTM4MDYyNDkwN…" at bounding box center [612, 362] width 308 height 20
click at [892, 416] on div "xxxxxxxxxx Estes offer a pickup visibility API that can provide drivers name, E…" at bounding box center [685, 443] width 767 height 345
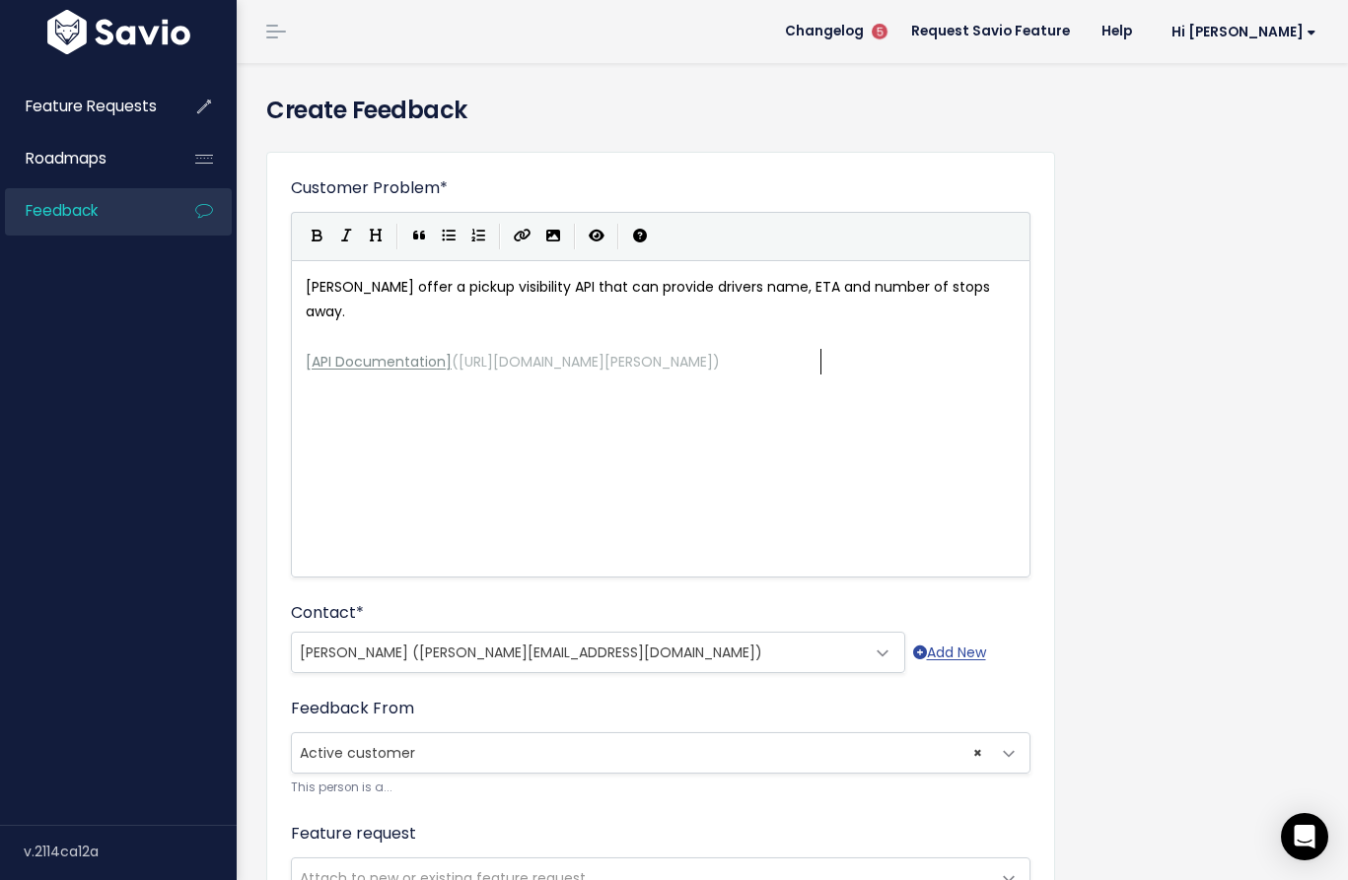
click at [850, 491] on div "xxxxxxxxxx Estes offer a pickup visibility API that can provide drivers name, E…" at bounding box center [685, 443] width 767 height 345
click at [337, 352] on span "API Documentation" at bounding box center [379, 362] width 134 height 20
click at [354, 413] on div "xxxxxxxxxx Estes offer a pickup visibility API that can provide drivers name, E…" at bounding box center [685, 443] width 767 height 345
click at [427, 352] on span "API Documentation" at bounding box center [379, 362] width 134 height 20
click at [527, 324] on pre "​" at bounding box center [668, 336] width 733 height 25
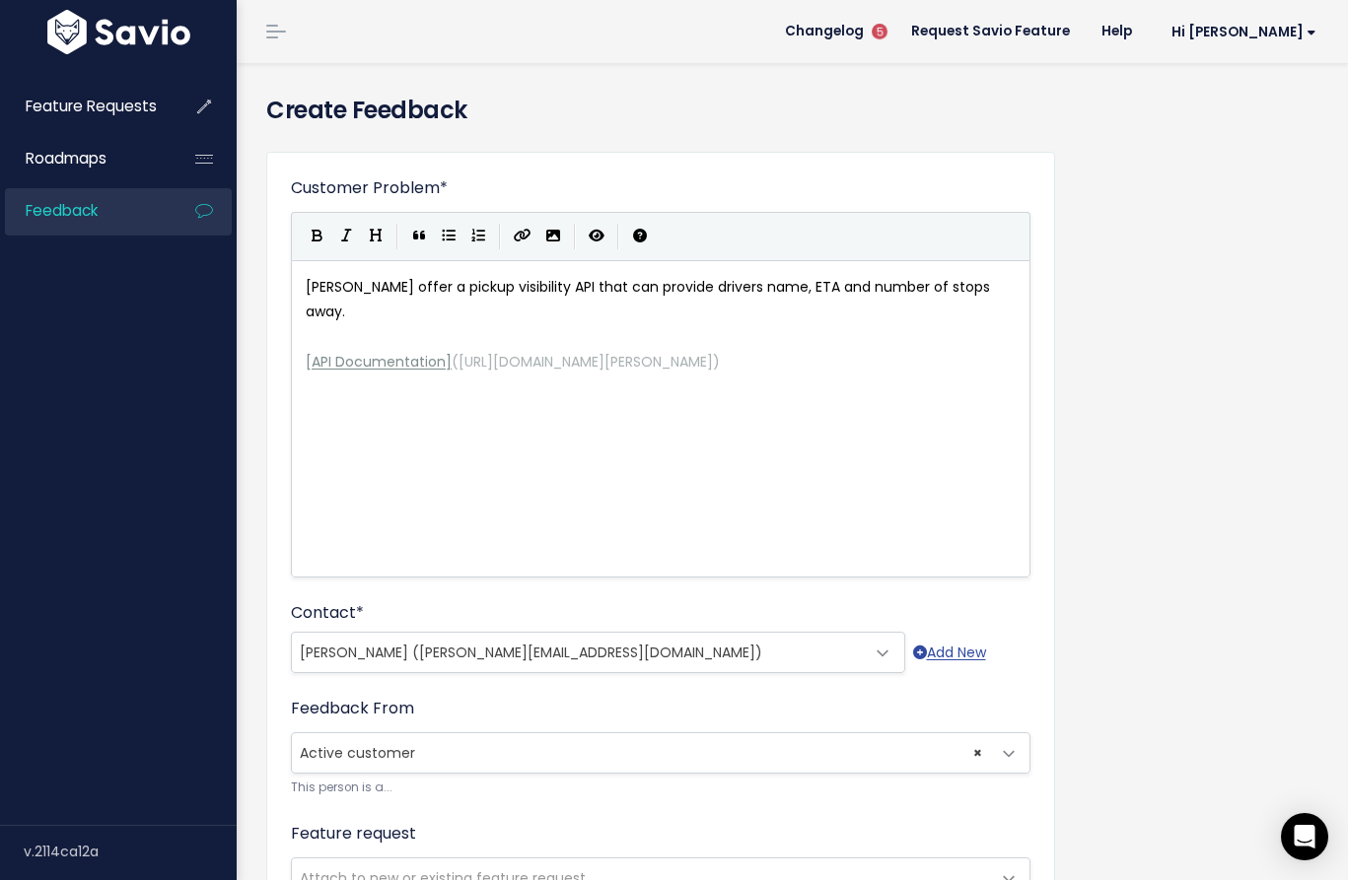
click at [470, 426] on div "xxxxxxxxxx Estes offer a pickup visibility API that can provide drivers name, E…" at bounding box center [685, 443] width 767 height 345
click at [589, 235] on icon "Toggle Preview" at bounding box center [597, 236] width 16 height 14
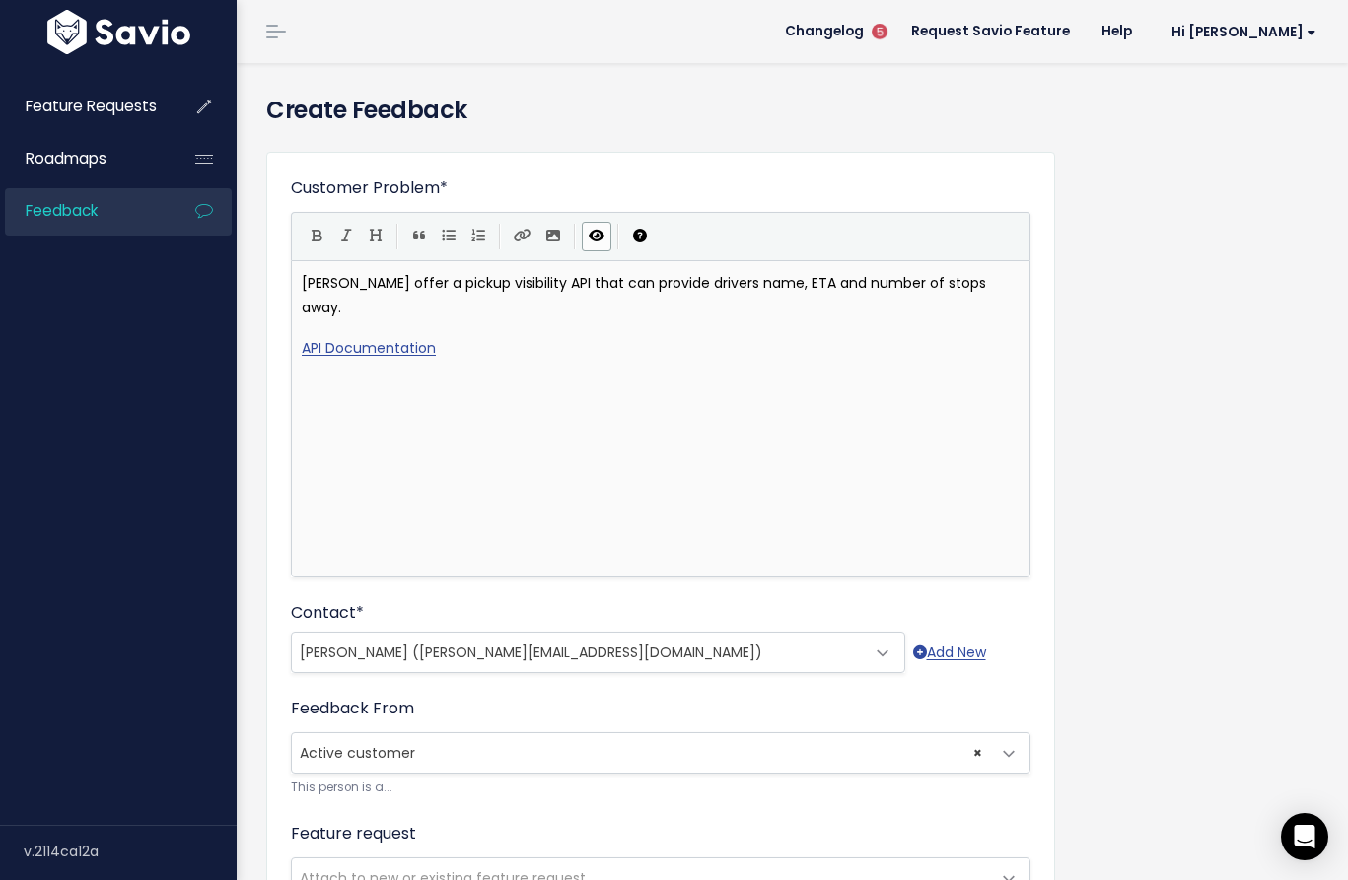
click at [589, 235] on icon "Toggle Preview" at bounding box center [597, 236] width 16 height 14
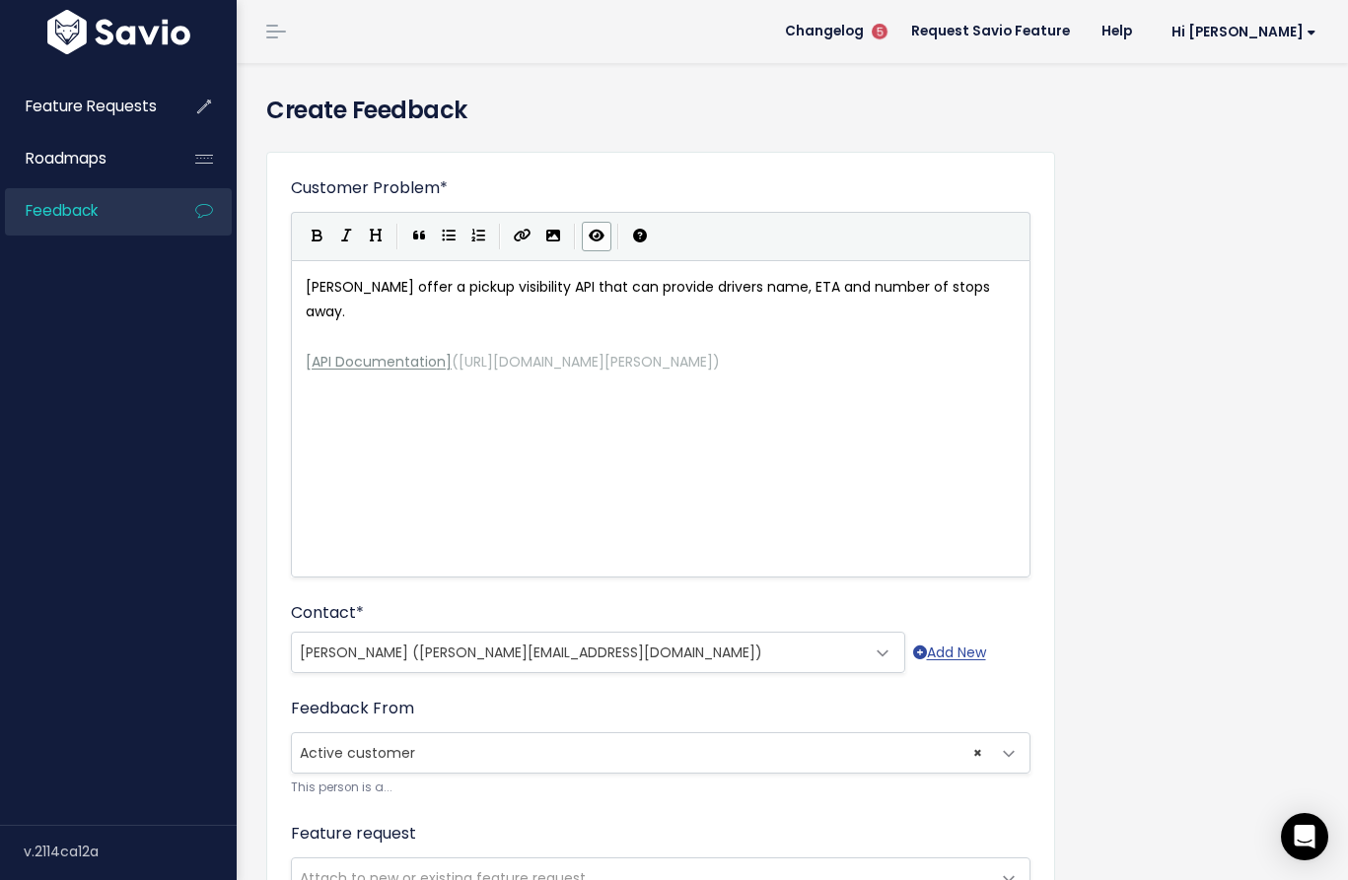
click at [589, 235] on icon "Toggle Preview" at bounding box center [597, 236] width 16 height 14
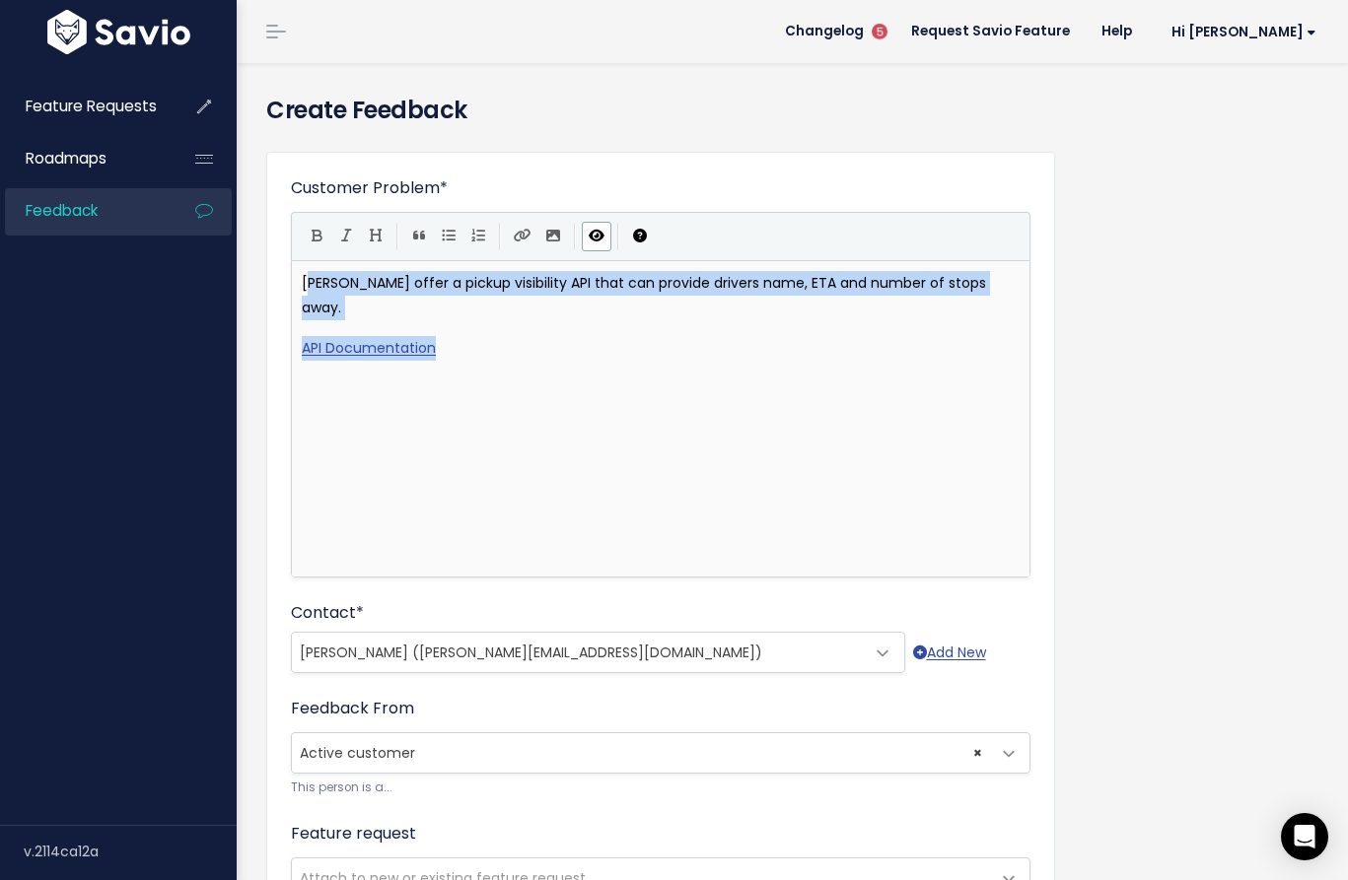
drag, startPoint x: 462, startPoint y: 340, endPoint x: 294, endPoint y: 280, distance: 179.0
click at [294, 280] on div "Estes offer a pickup visibility API that can provide drivers name, ETA and numb…" at bounding box center [660, 418] width 737 height 315
copy div "Estes offer a pickup visibility API that can provide drivers name, ETA and numb…"
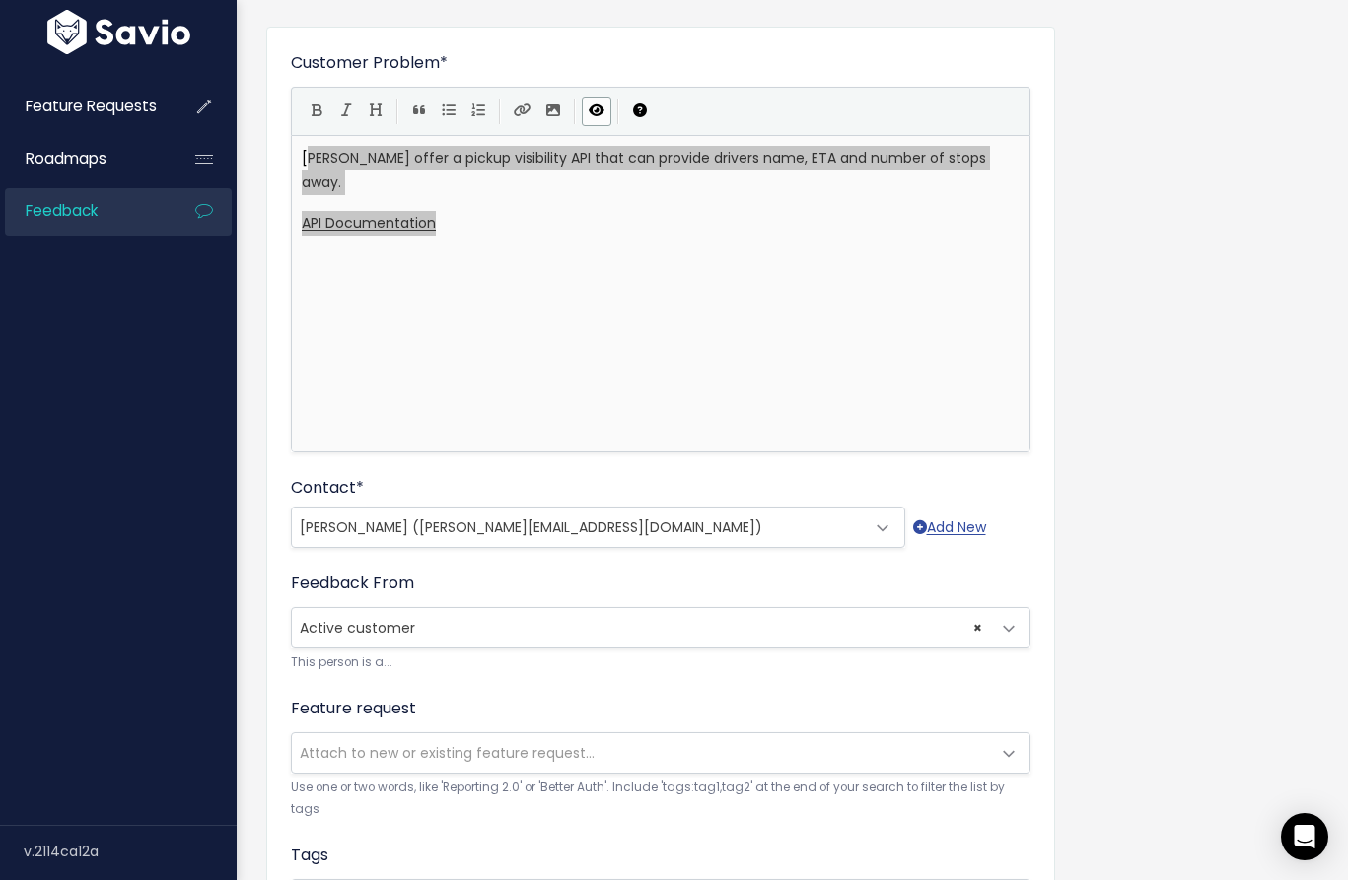
scroll to position [0, 0]
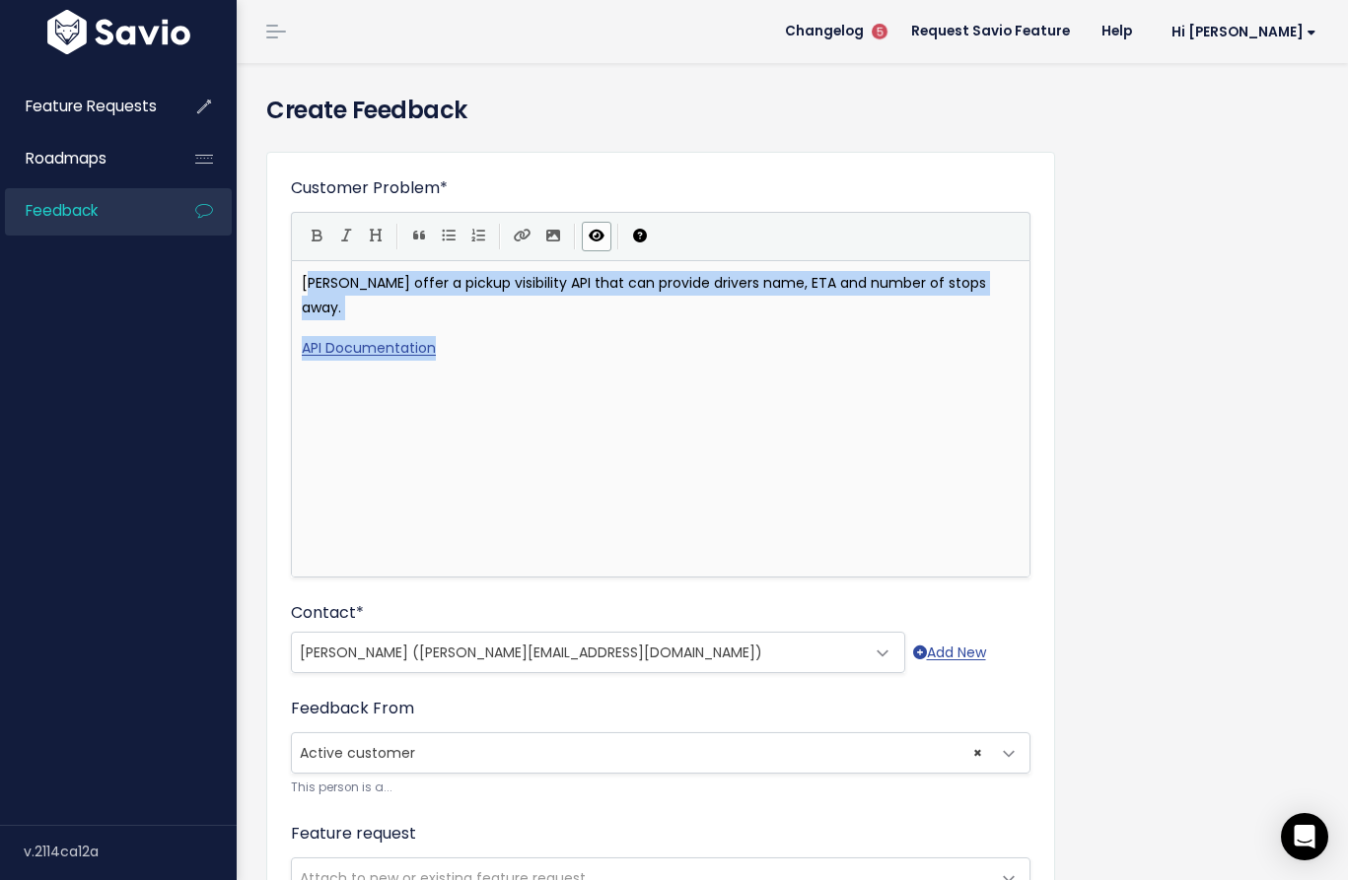
click at [977, 281] on p "Estes offer a pickup visibility API that can provide drivers name, ETA and numb…" at bounding box center [661, 295] width 718 height 49
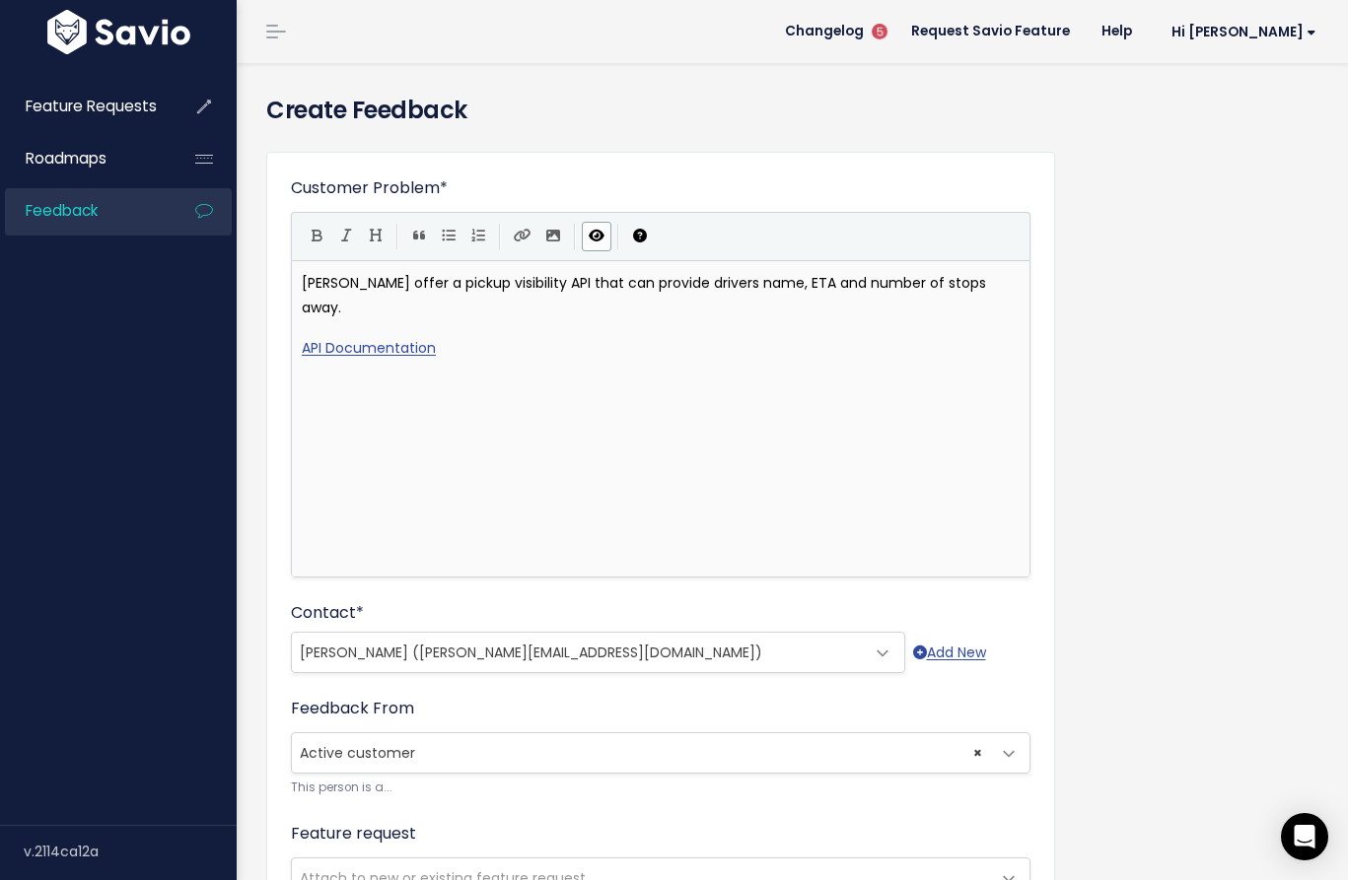
drag, startPoint x: 956, startPoint y: 268, endPoint x: 960, endPoint y: 281, distance: 13.4
click at [956, 269] on div "Estes offer a pickup visibility API that can provide drivers name, ETA and numb…" at bounding box center [660, 418] width 737 height 315
click at [961, 281] on p "Estes offer a pickup visibility API that can provide drivers name, ETA and numb…" at bounding box center [661, 295] width 718 height 49
click at [953, 282] on p "Estes offer a pickup visibility API that can provide drivers name, ETA and numb…" at bounding box center [661, 295] width 718 height 49
click at [949, 286] on p "Estes offer a pickup visibility API that can provide drivers name, ETA and numb…" at bounding box center [661, 295] width 718 height 49
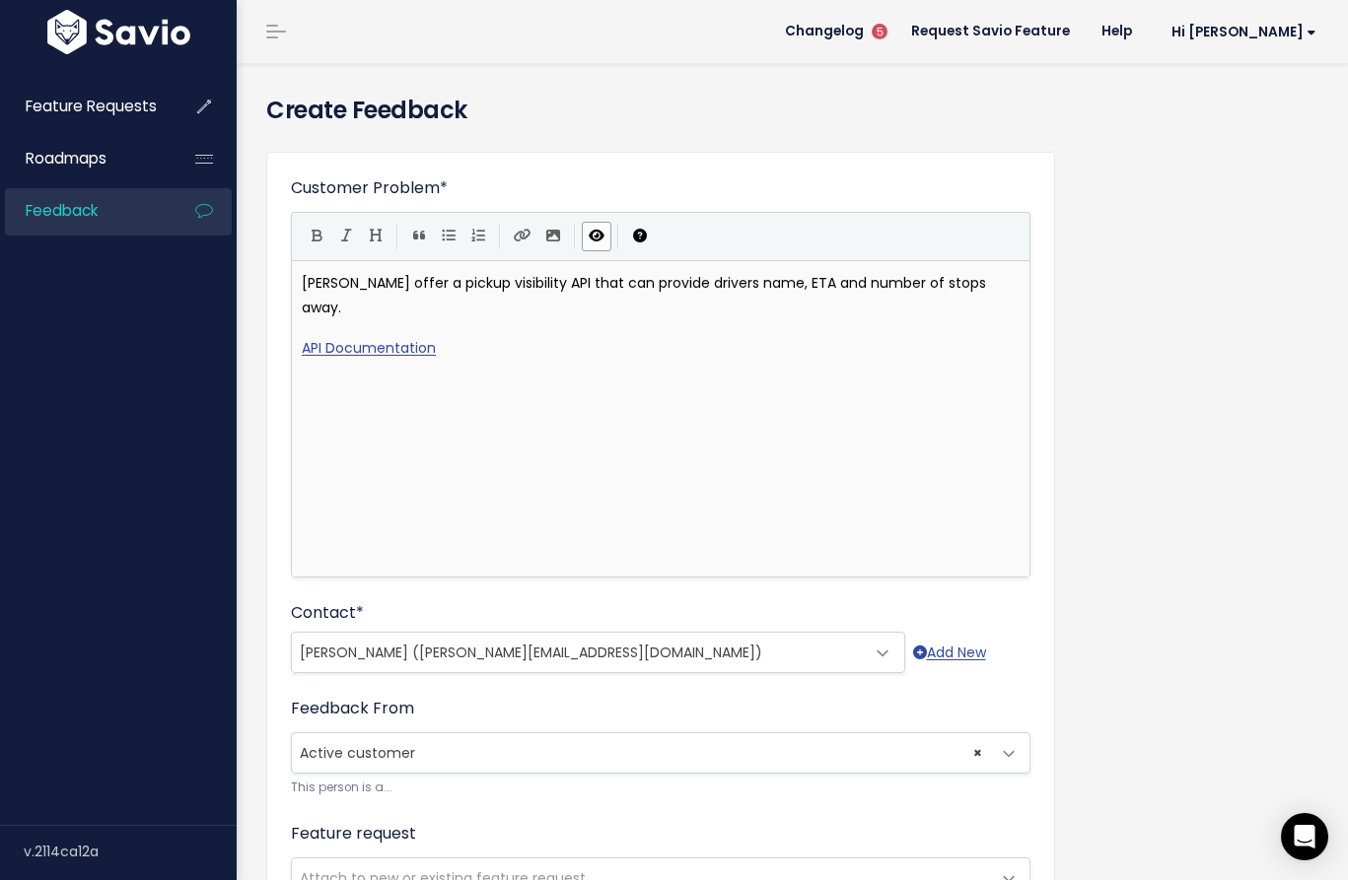
click at [950, 287] on p "Estes offer a pickup visibility API that can provide drivers name, ETA and numb…" at bounding box center [661, 295] width 718 height 49
click at [952, 283] on p "Estes offer a pickup visibility API that can provide drivers name, ETA and numb…" at bounding box center [661, 295] width 718 height 49
click at [956, 283] on p "Estes offer a pickup visibility API that can provide drivers name, ETA and numb…" at bounding box center [661, 295] width 718 height 49
click at [944, 282] on p "Estes offer a pickup visibility API that can provide drivers name, ETA and numb…" at bounding box center [661, 295] width 718 height 49
click at [958, 289] on p "Estes offer a pickup visibility API that can provide drivers name, ETA and numb…" at bounding box center [661, 295] width 718 height 49
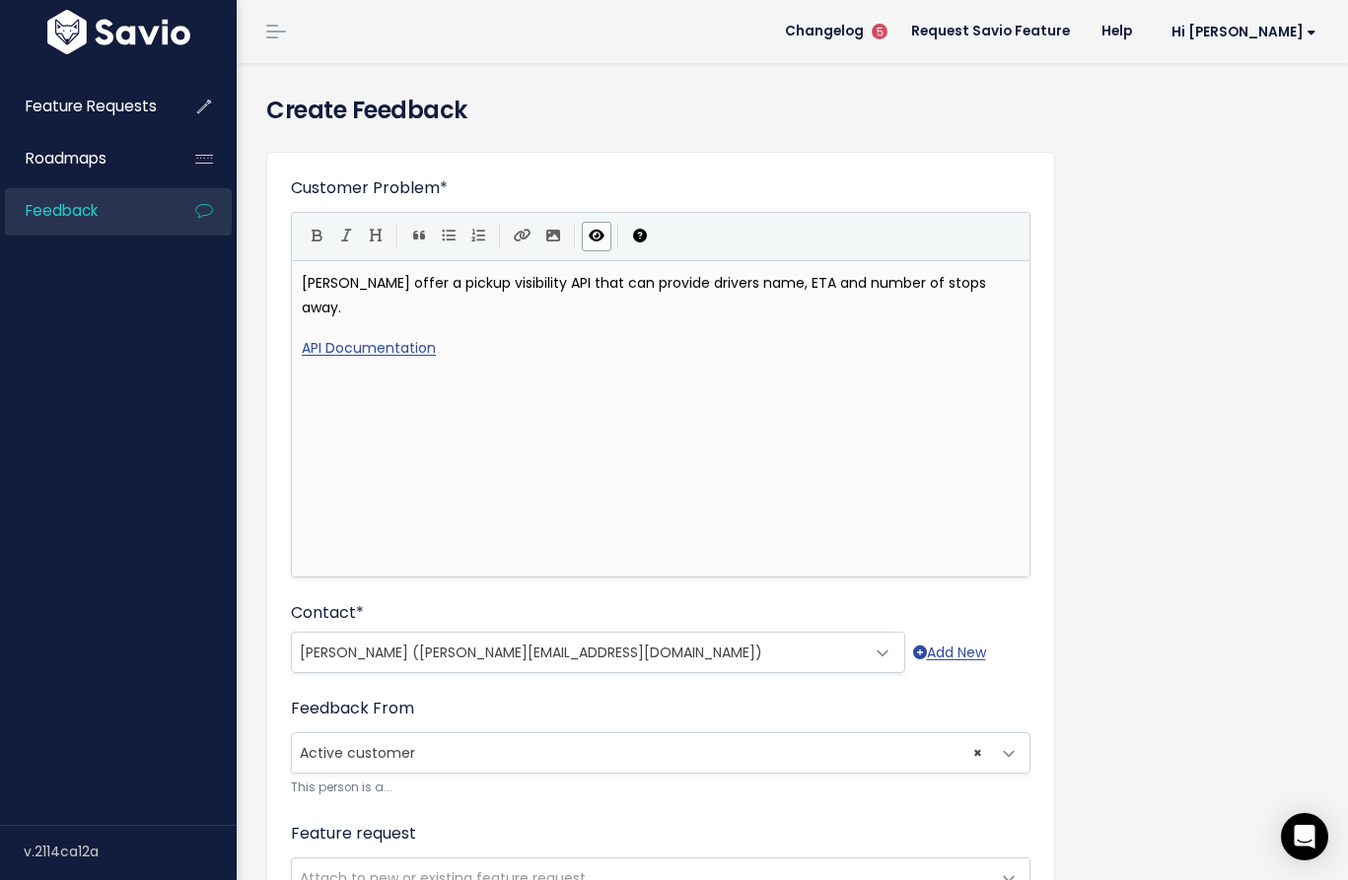
drag, startPoint x: 397, startPoint y: 260, endPoint x: 404, endPoint y: 274, distance: 15.4
click at [397, 261] on div "xxxxxxxxxx Estes offer a pickup visibility API that can provide drivers name, E…" at bounding box center [660, 418] width 739 height 317
click at [404, 274] on p "Estes offer a pickup visibility API that can provide drivers name, ETA and numb…" at bounding box center [661, 295] width 718 height 49
click at [595, 233] on icon "Toggle Preview" at bounding box center [597, 236] width 16 height 14
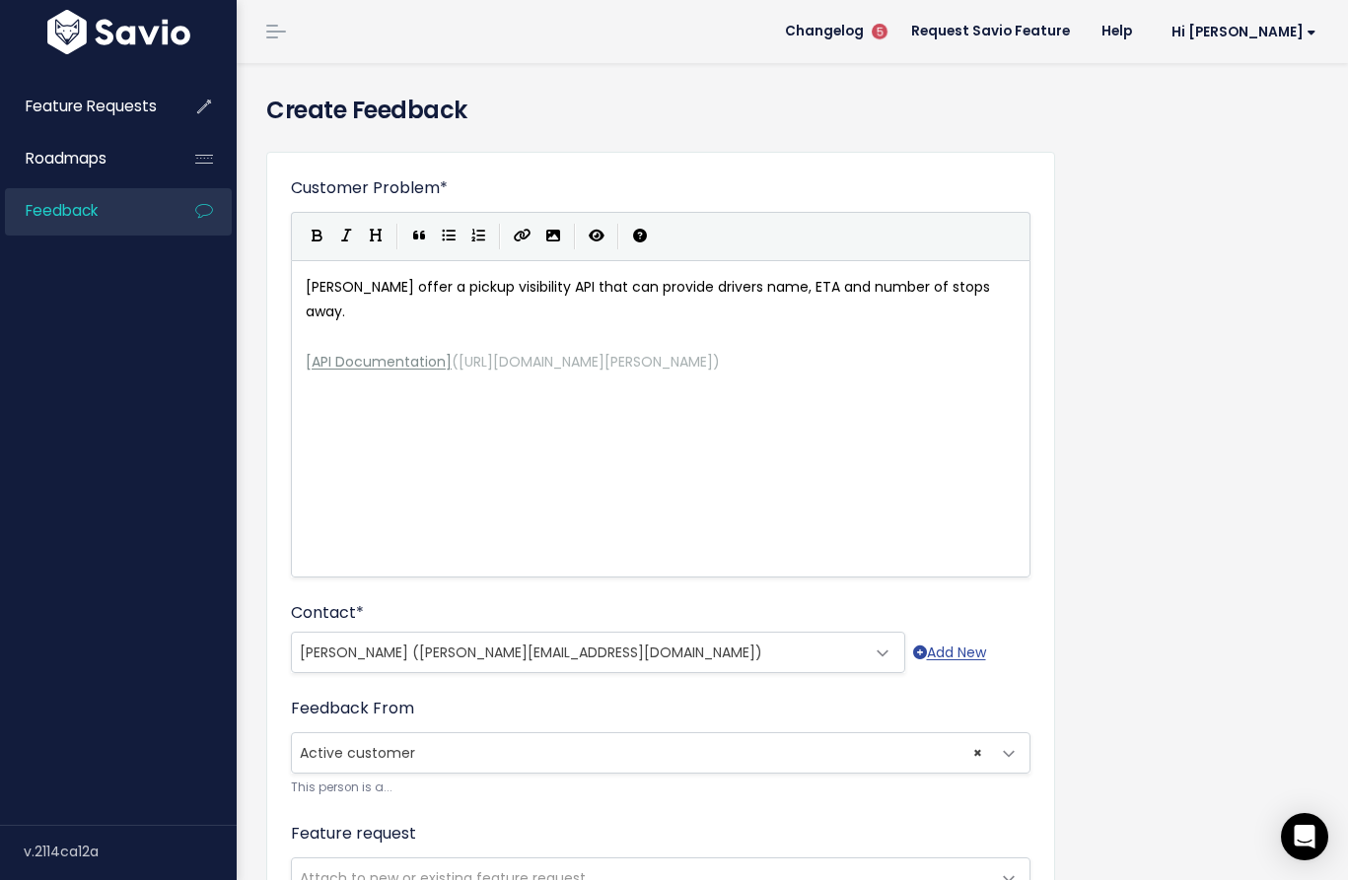
scroll to position [7, 0]
click at [992, 294] on pre "Estes offer a pickup visibility API that can provide drivers name, ETA and numb…" at bounding box center [668, 299] width 733 height 49
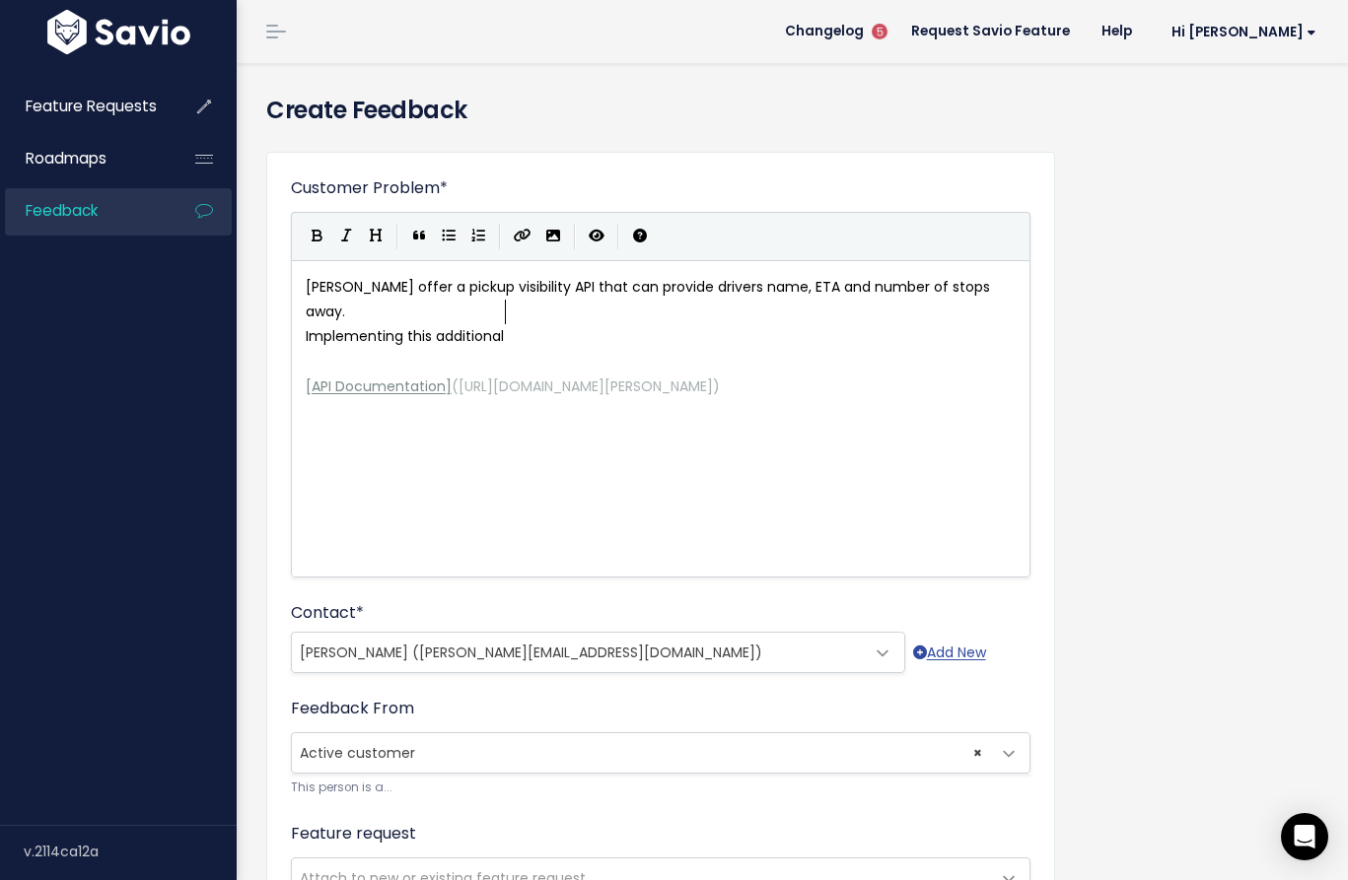
scroll to position [7, 201]
type textarea "Implementing this additional APi call would increace"
type textarea "improve vi"
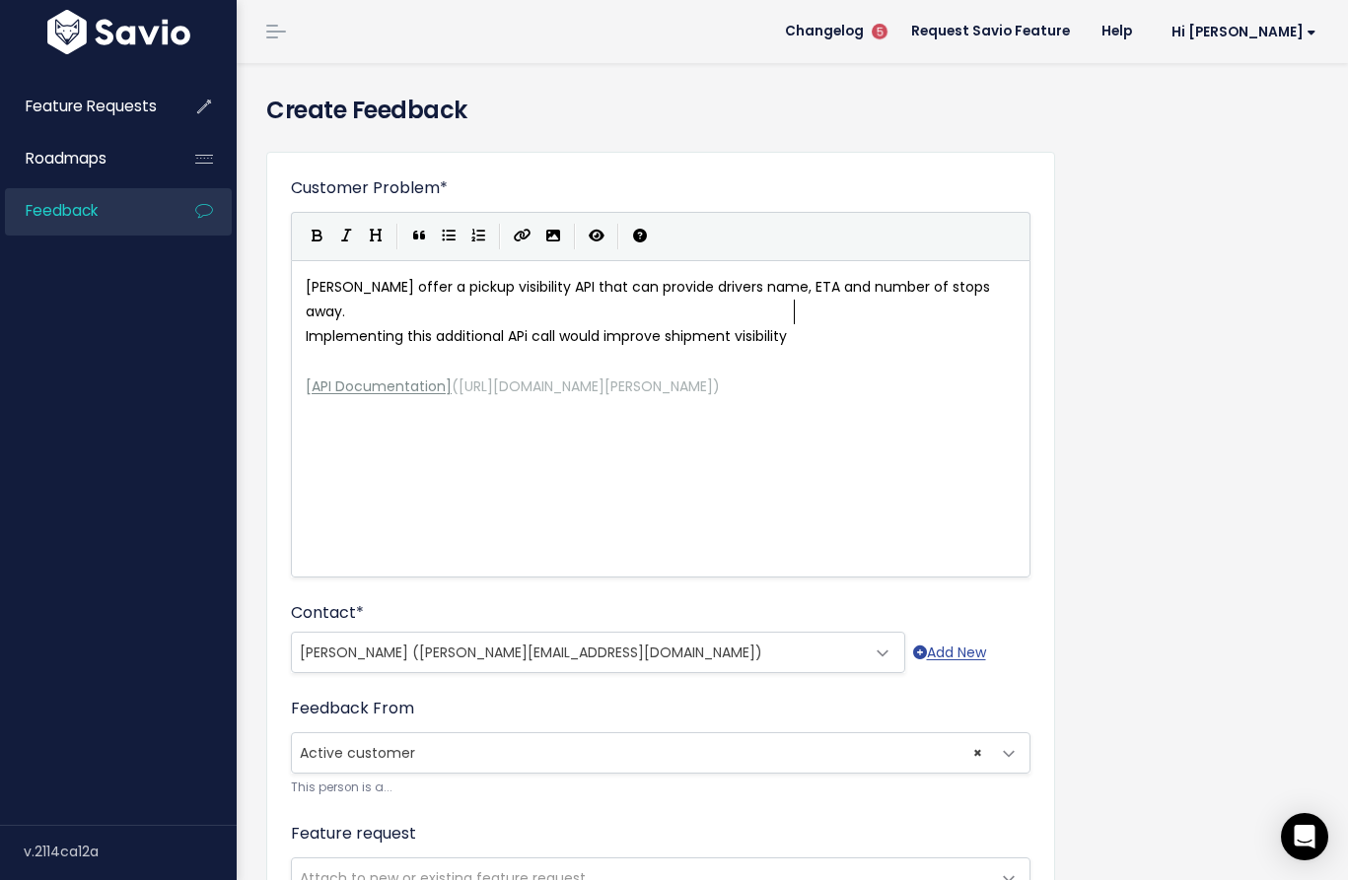
type textarea "shipment visibility"
type textarea "Implementing this additional APi call would improve shipment visibility"
drag, startPoint x: 797, startPoint y: 308, endPoint x: 293, endPoint y: 308, distance: 503.8
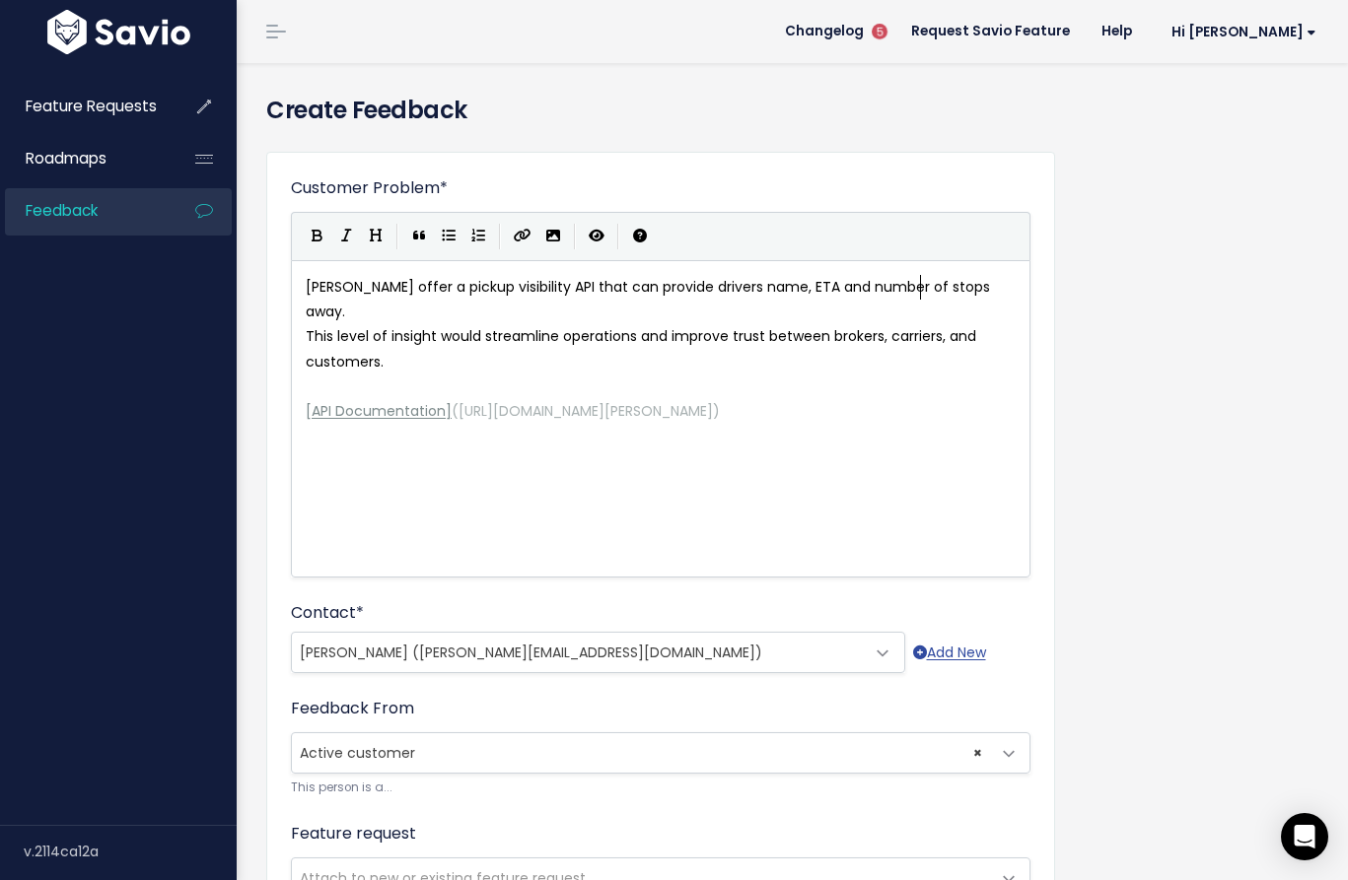
click at [924, 286] on span "Estes offer a pickup visibility API that can provide drivers name, ETA and numb…" at bounding box center [650, 299] width 688 height 44
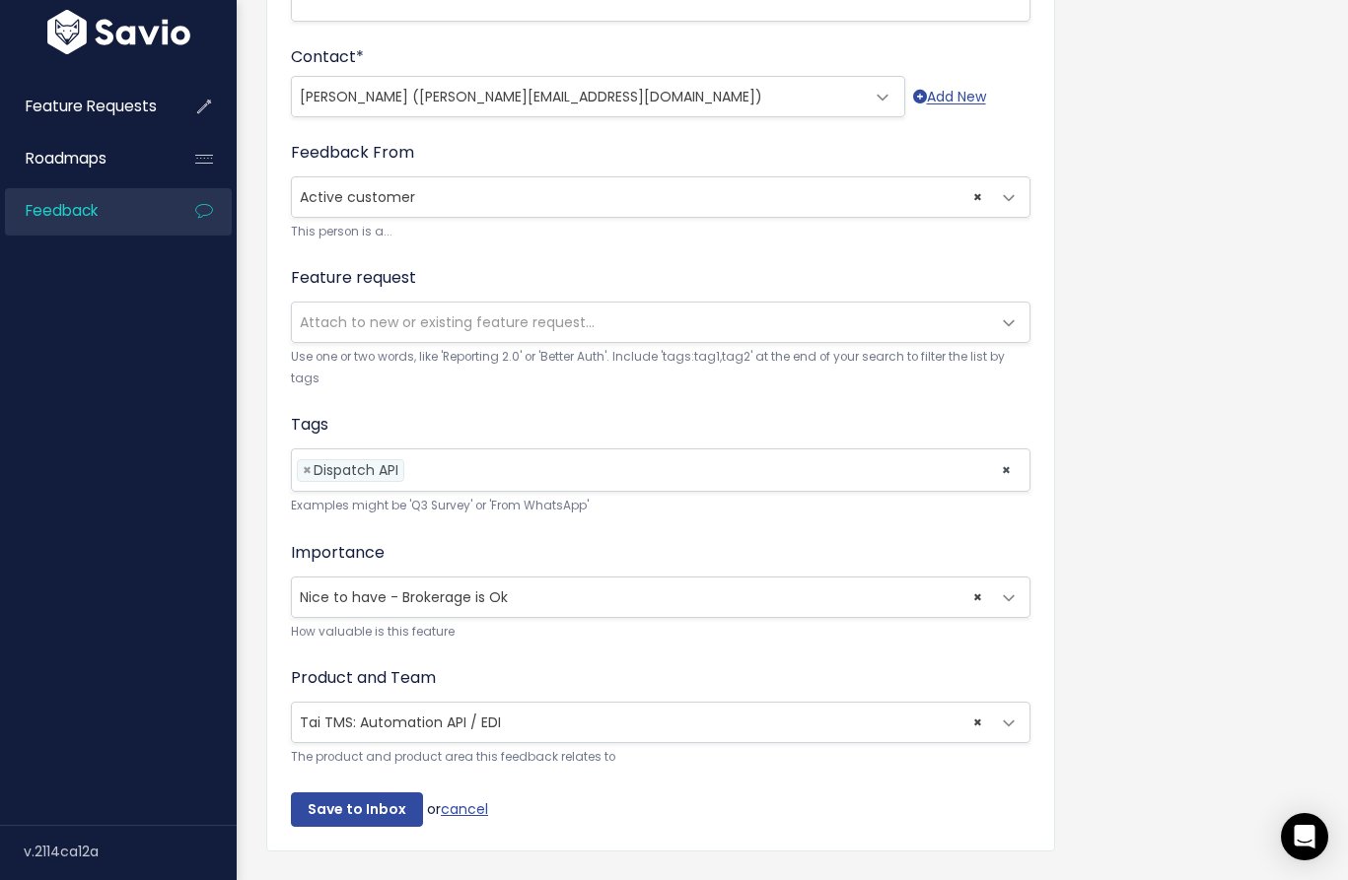
scroll to position [619, 0]
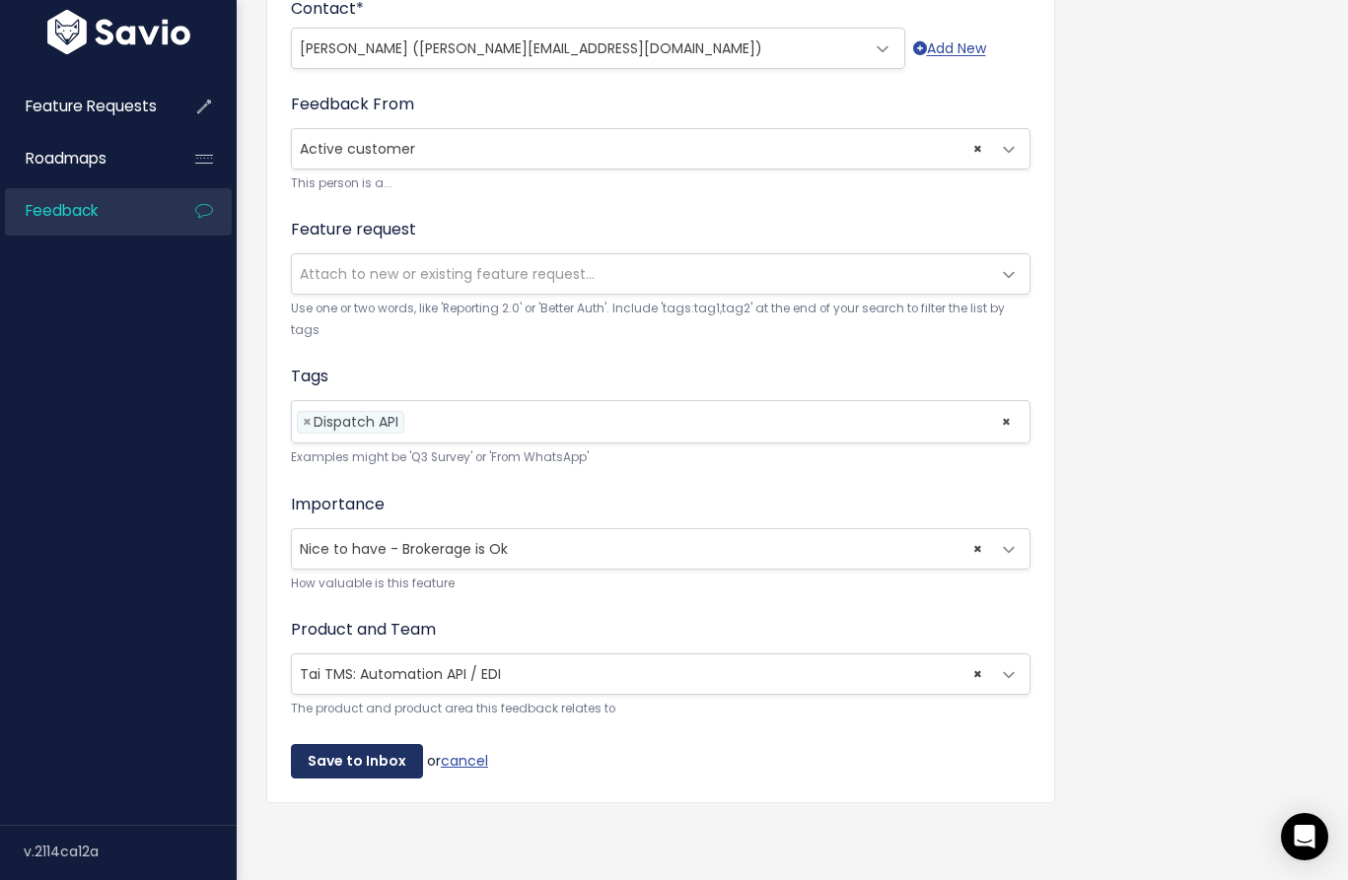
click at [399, 744] on input "Save to Inbox" at bounding box center [357, 761] width 132 height 35
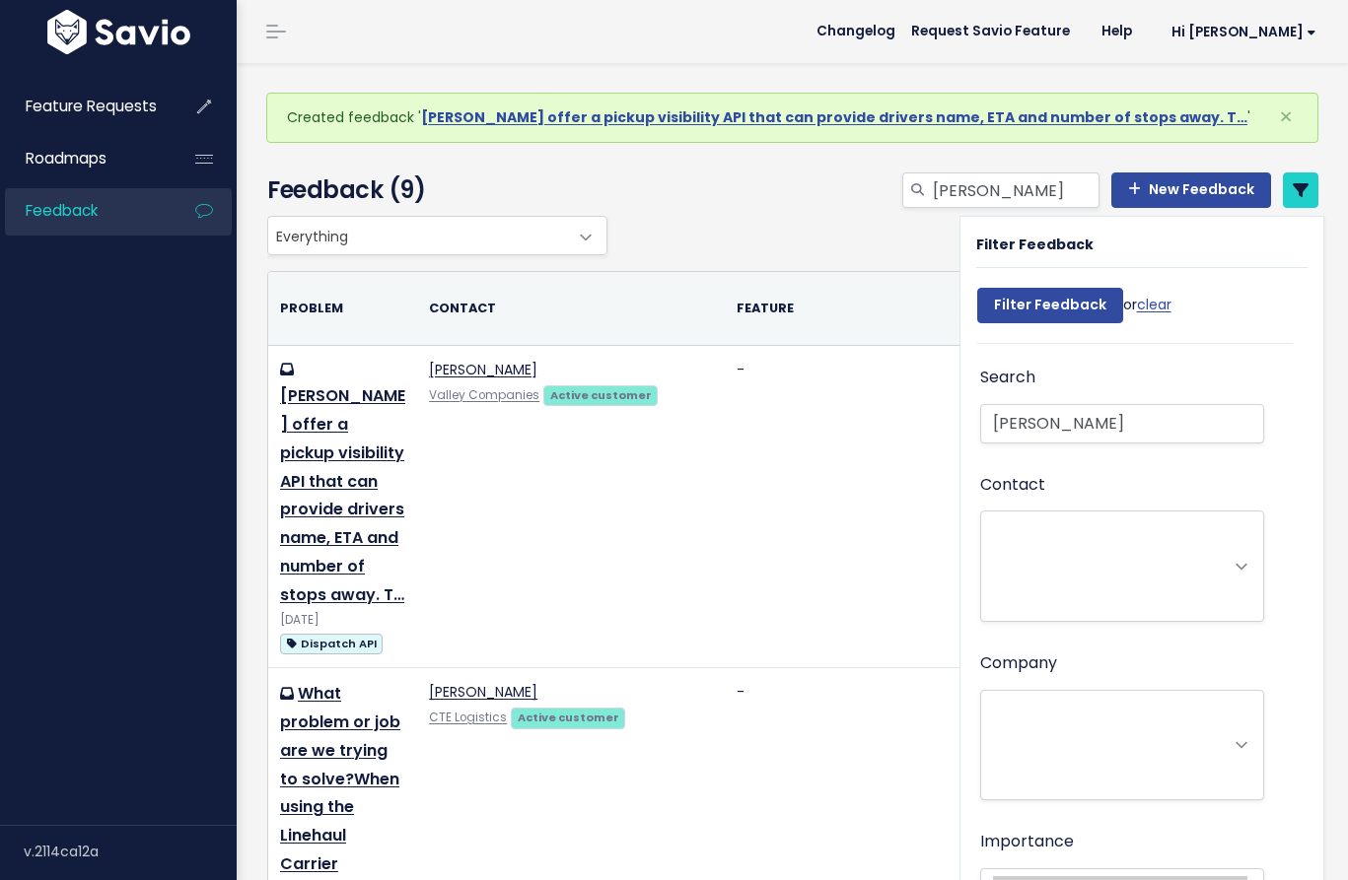
select select
